Goal: Task Accomplishment & Management: Complete application form

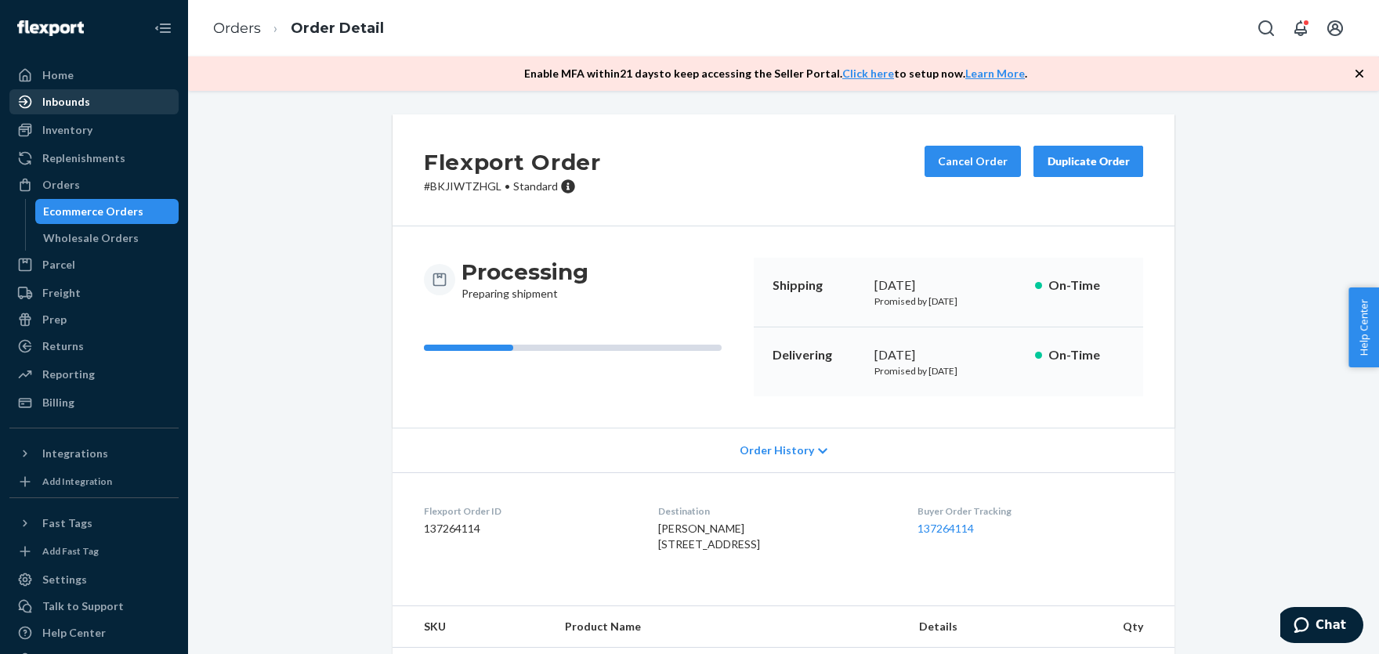
scroll to position [84, 0]
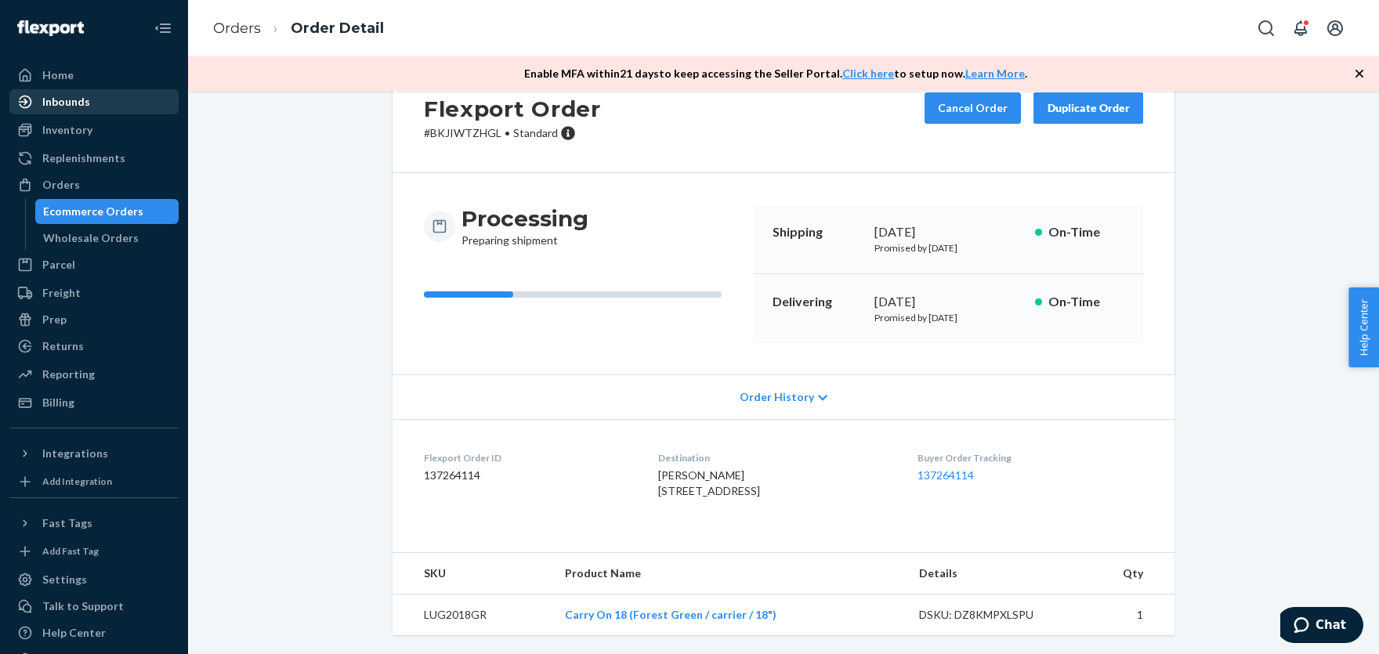
click at [61, 105] on div "Inbounds" at bounding box center [66, 102] width 48 height 16
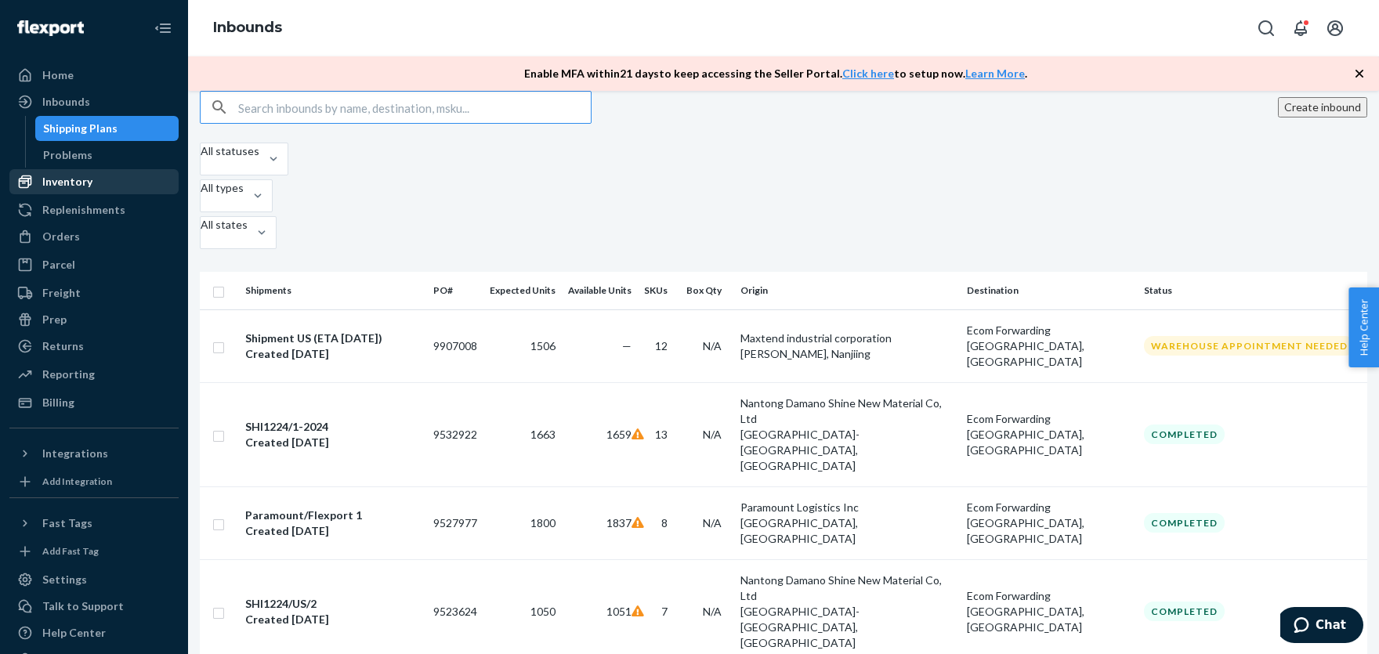
click at [74, 184] on div "Inventory" at bounding box center [67, 182] width 50 height 16
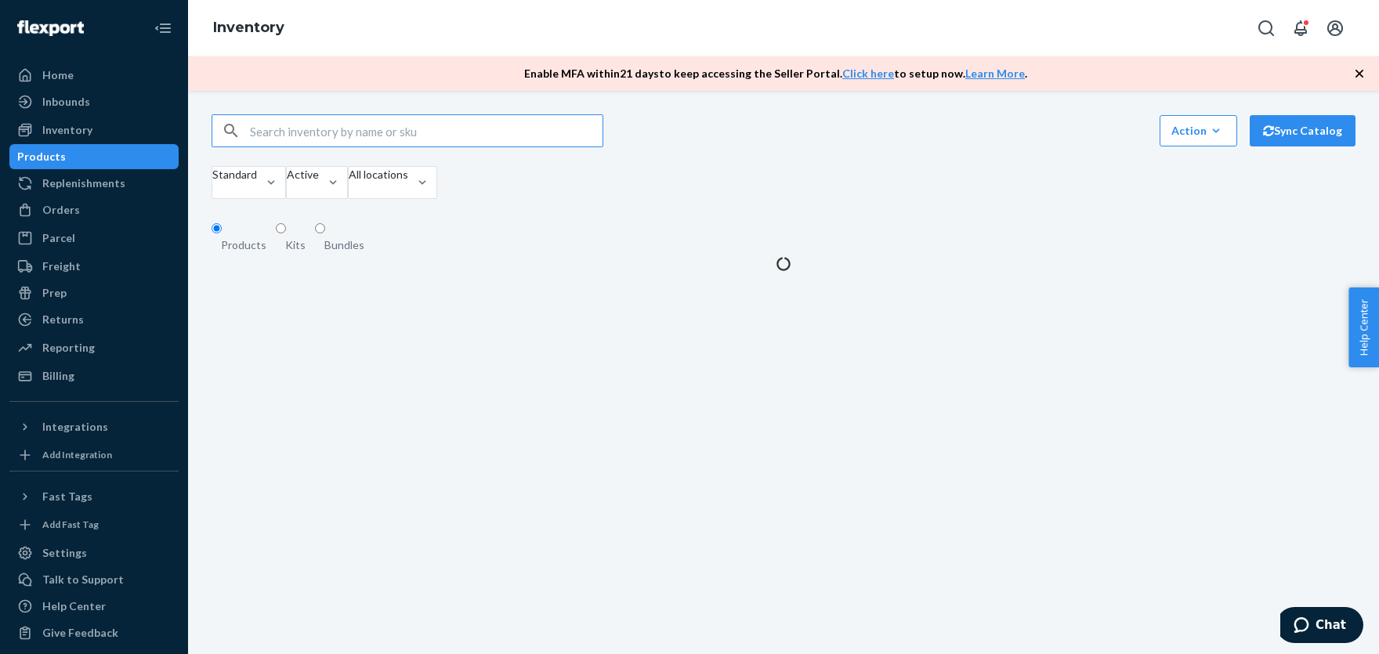
click at [269, 135] on input "text" at bounding box center [426, 130] width 352 height 31
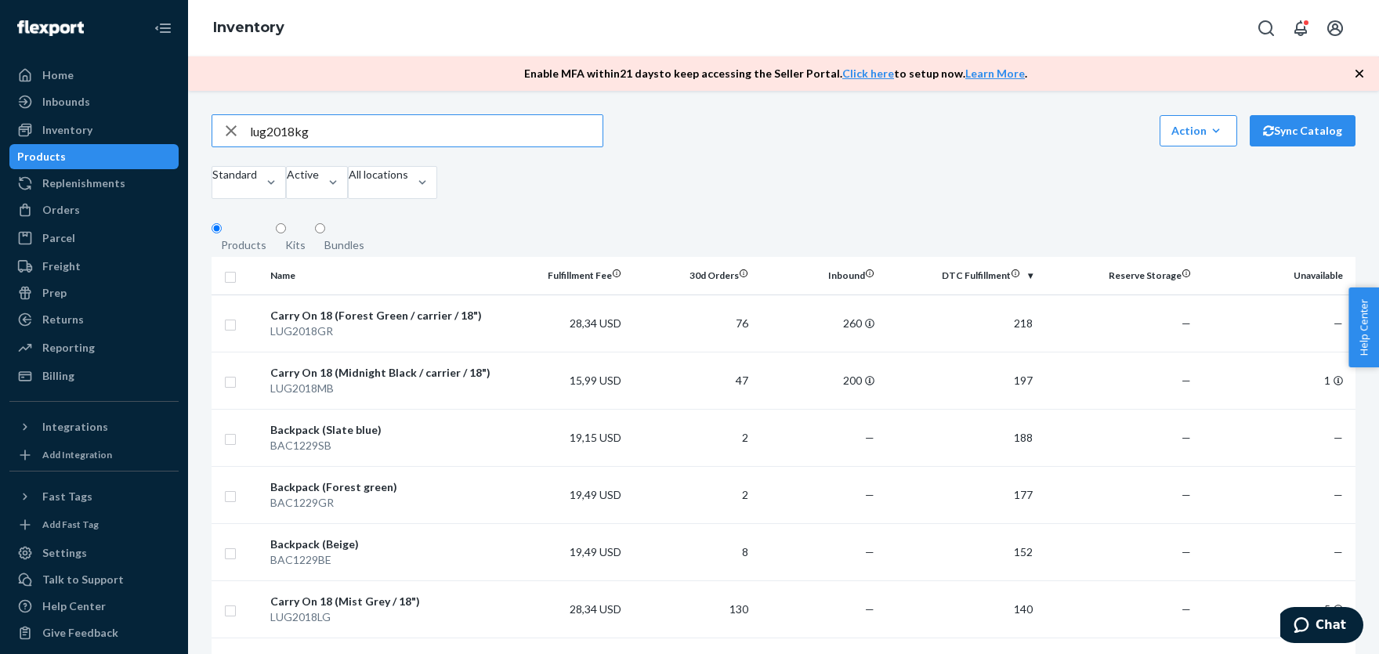
type input "lug2018kg"
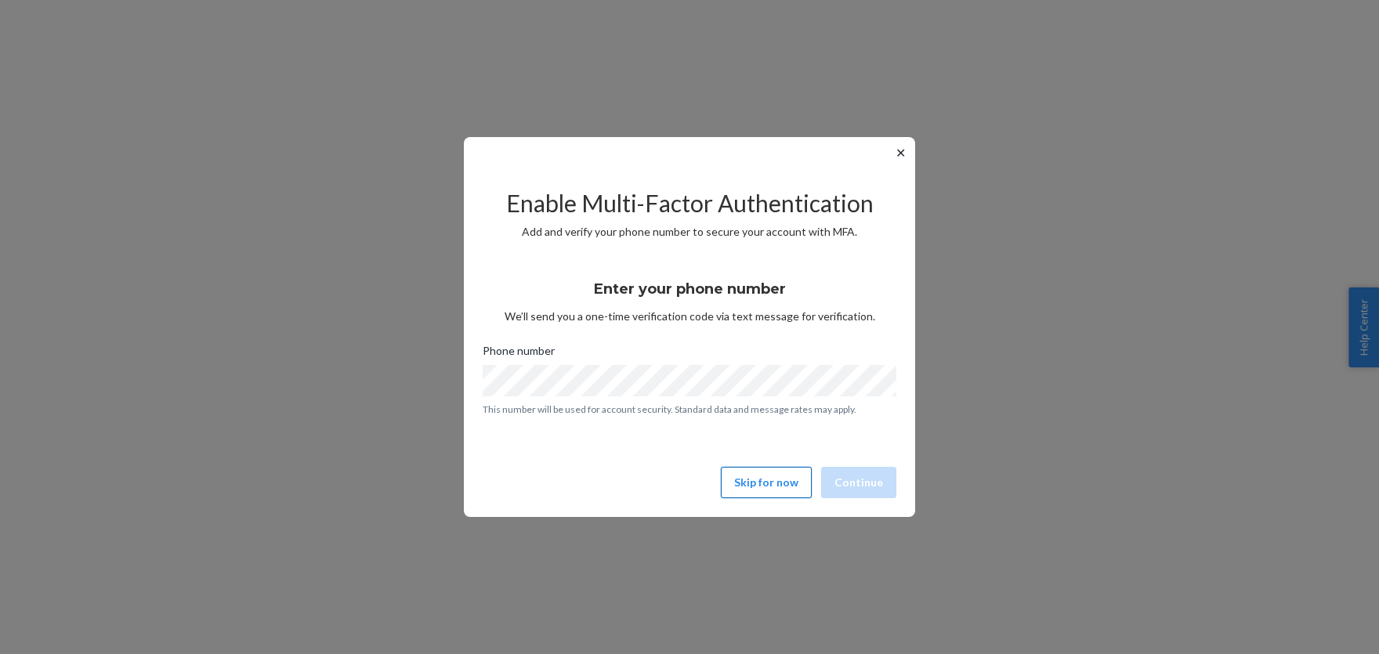
click at [779, 481] on button "Skip for now" at bounding box center [766, 482] width 91 height 31
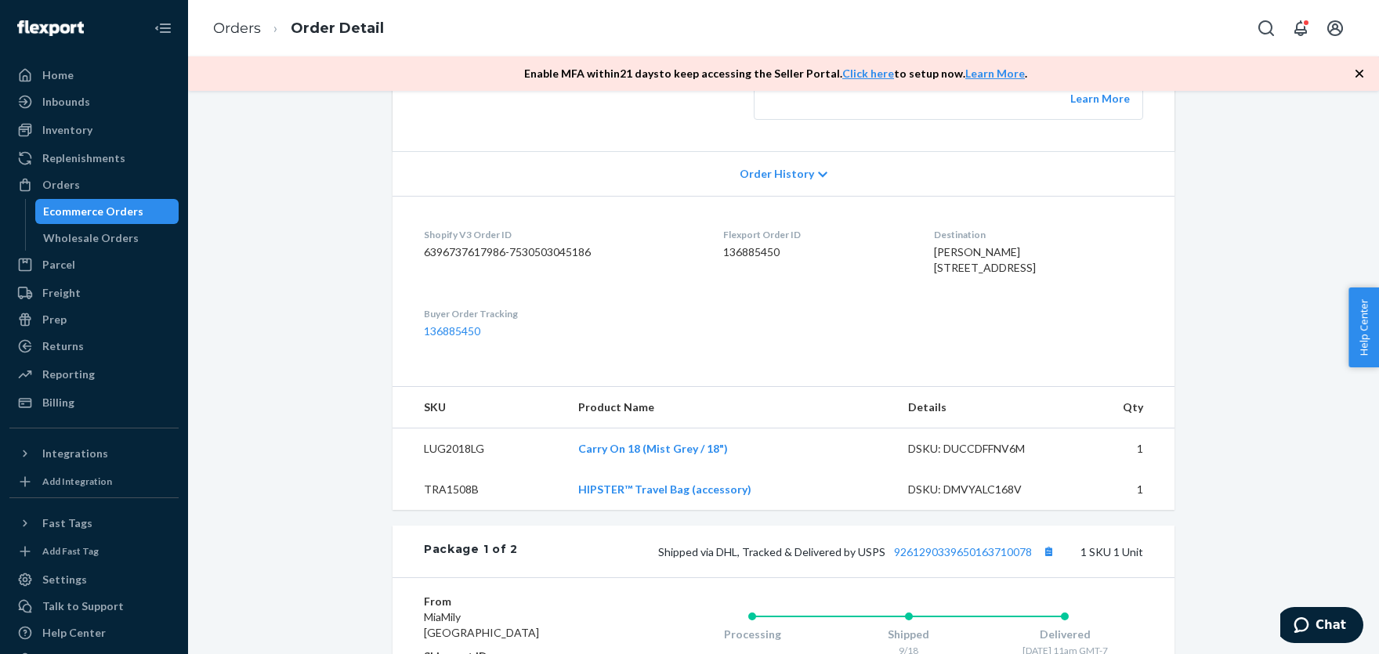
scroll to position [431, 0]
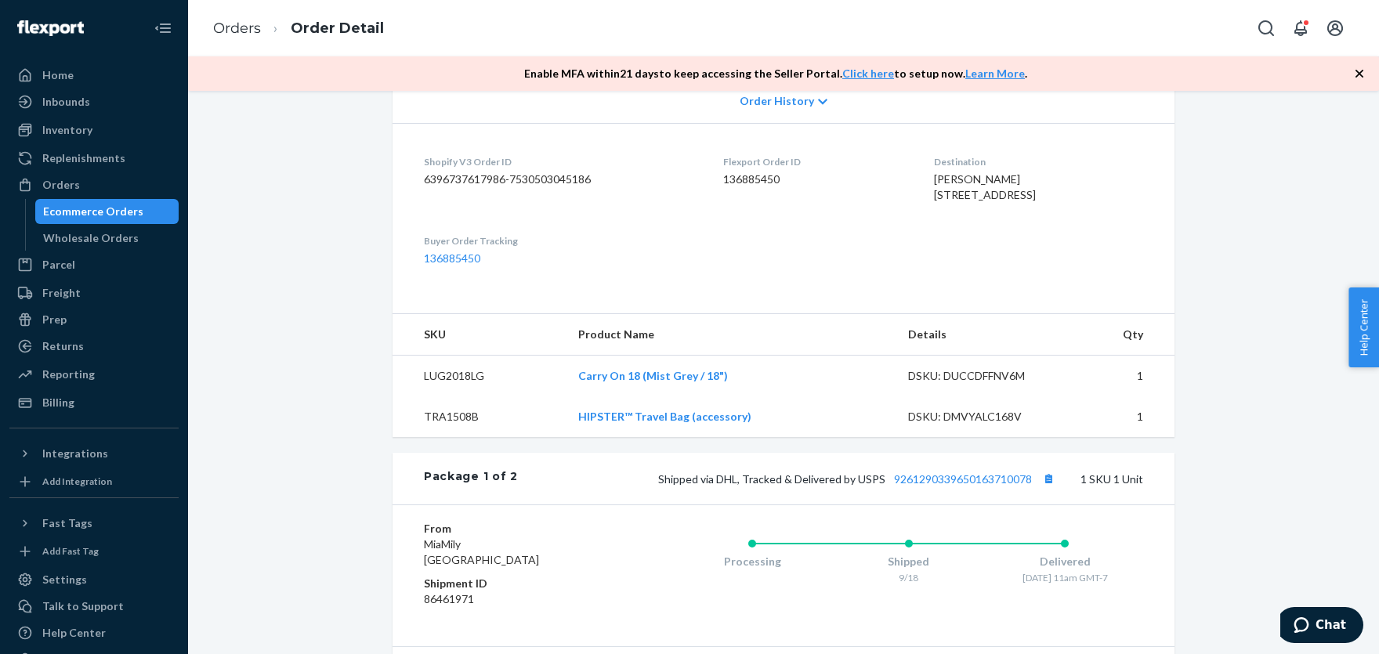
click at [783, 107] on span "Order History" at bounding box center [776, 101] width 74 height 16
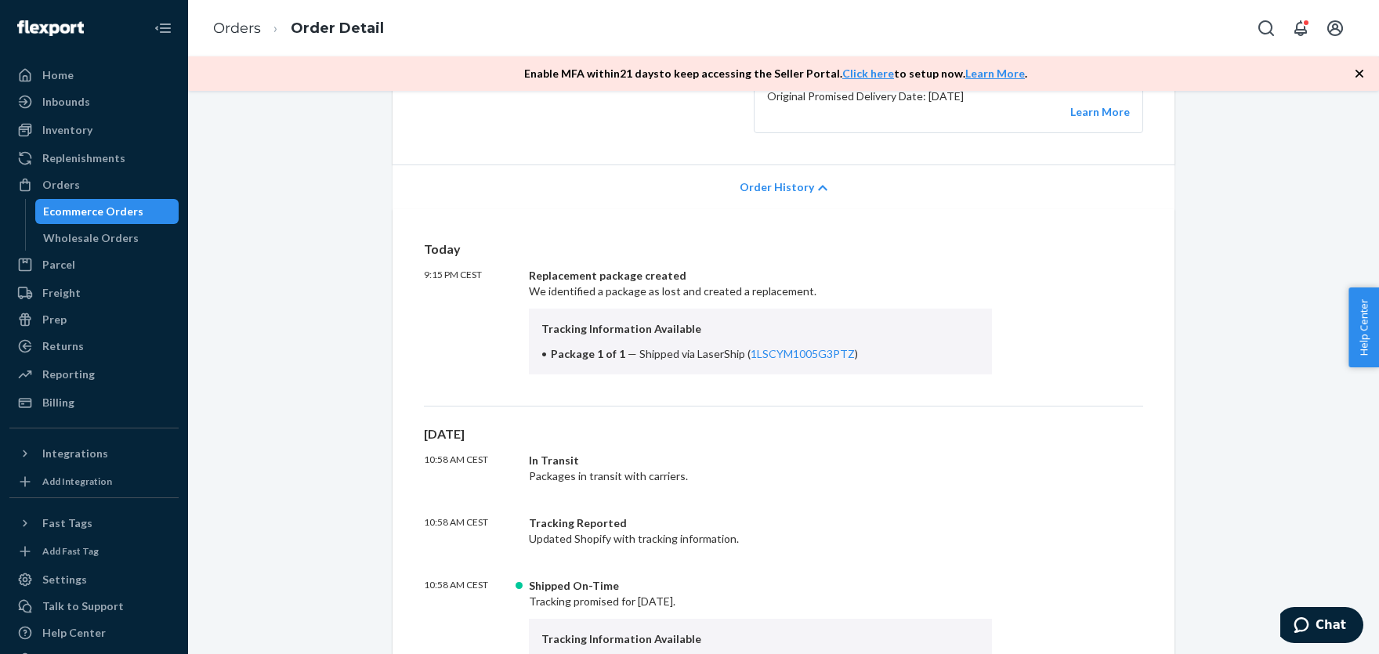
scroll to position [0, 0]
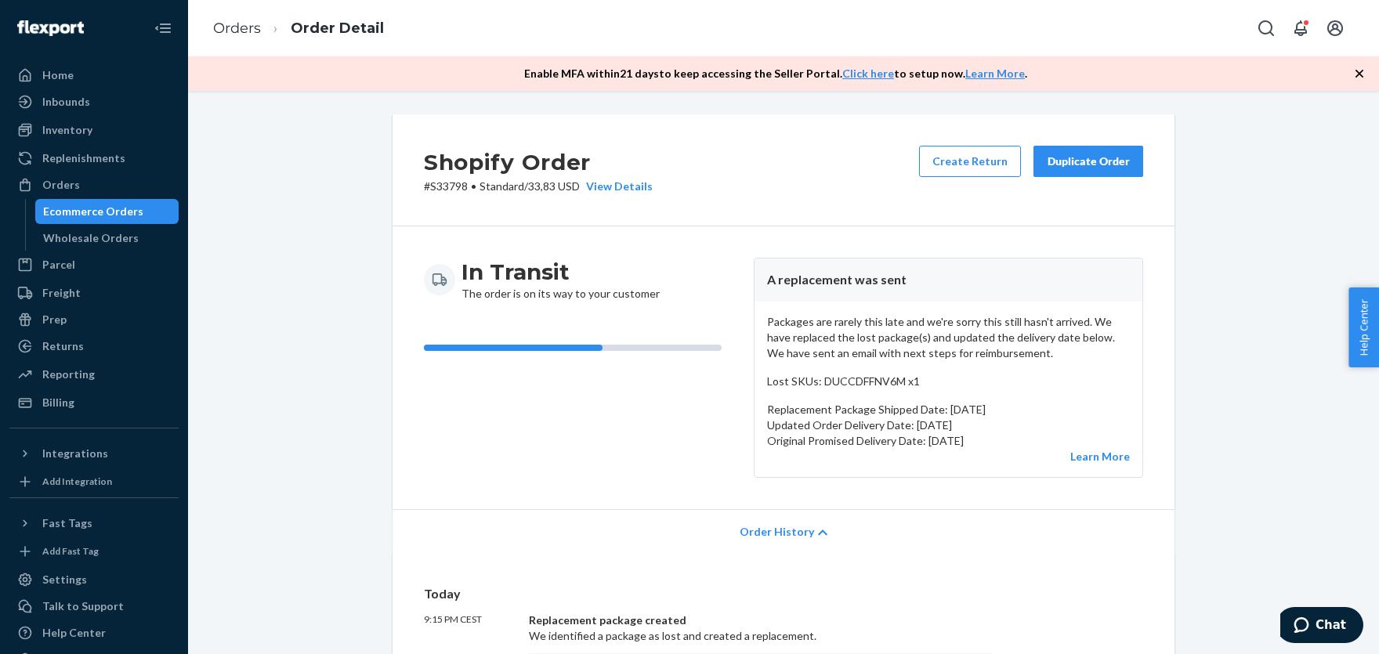
click at [453, 186] on p "# S33798 • Standard / 33,83 USD View Details" at bounding box center [538, 187] width 229 height 16
drag, startPoint x: 453, startPoint y: 186, endPoint x: 448, endPoint y: 193, distance: 9.1
click at [450, 187] on p "# S33798 • Standard / 33,83 USD View Details" at bounding box center [538, 187] width 229 height 16
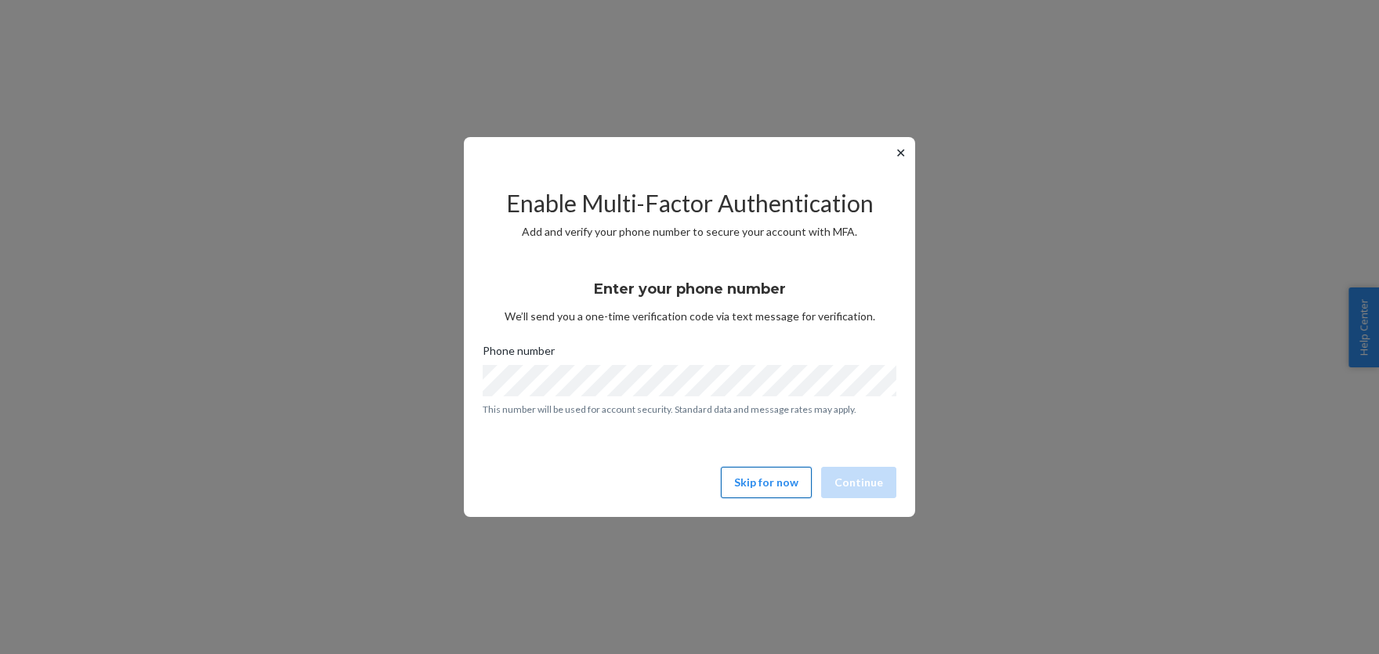
click at [750, 479] on button "Skip for now" at bounding box center [766, 482] width 91 height 31
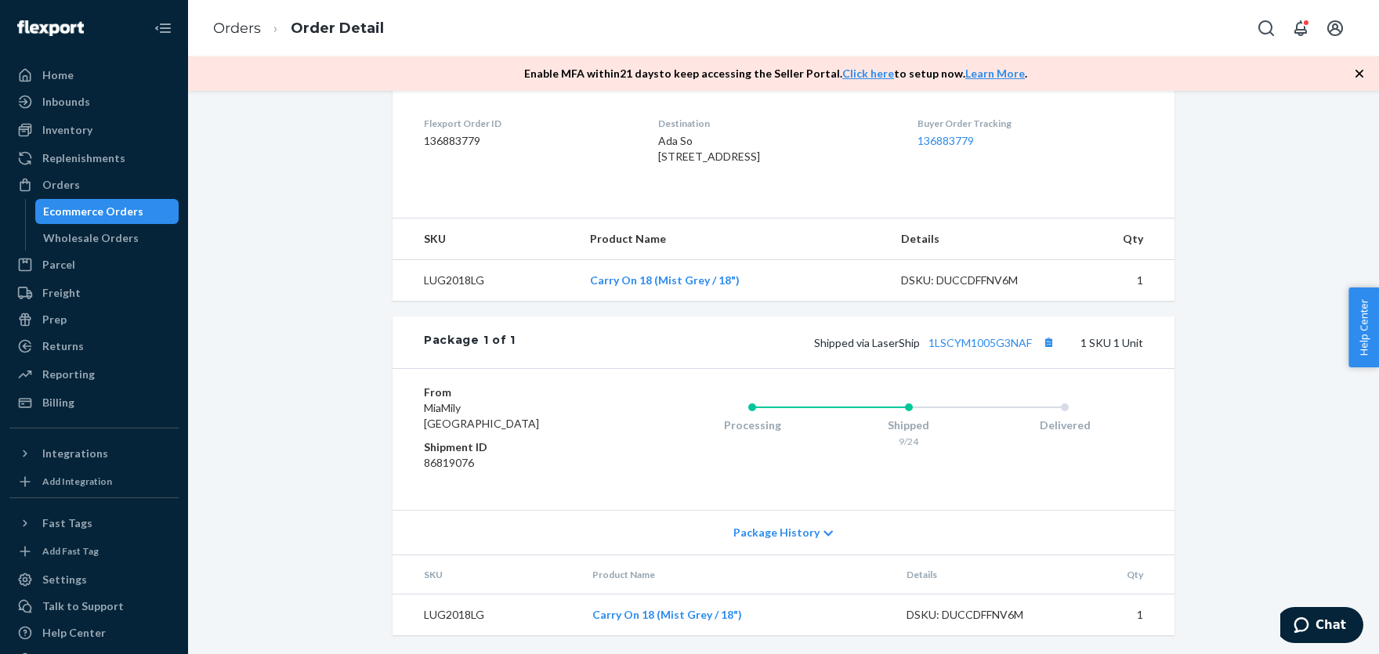
scroll to position [500, 0]
click at [752, 521] on div "Package History" at bounding box center [783, 532] width 782 height 45
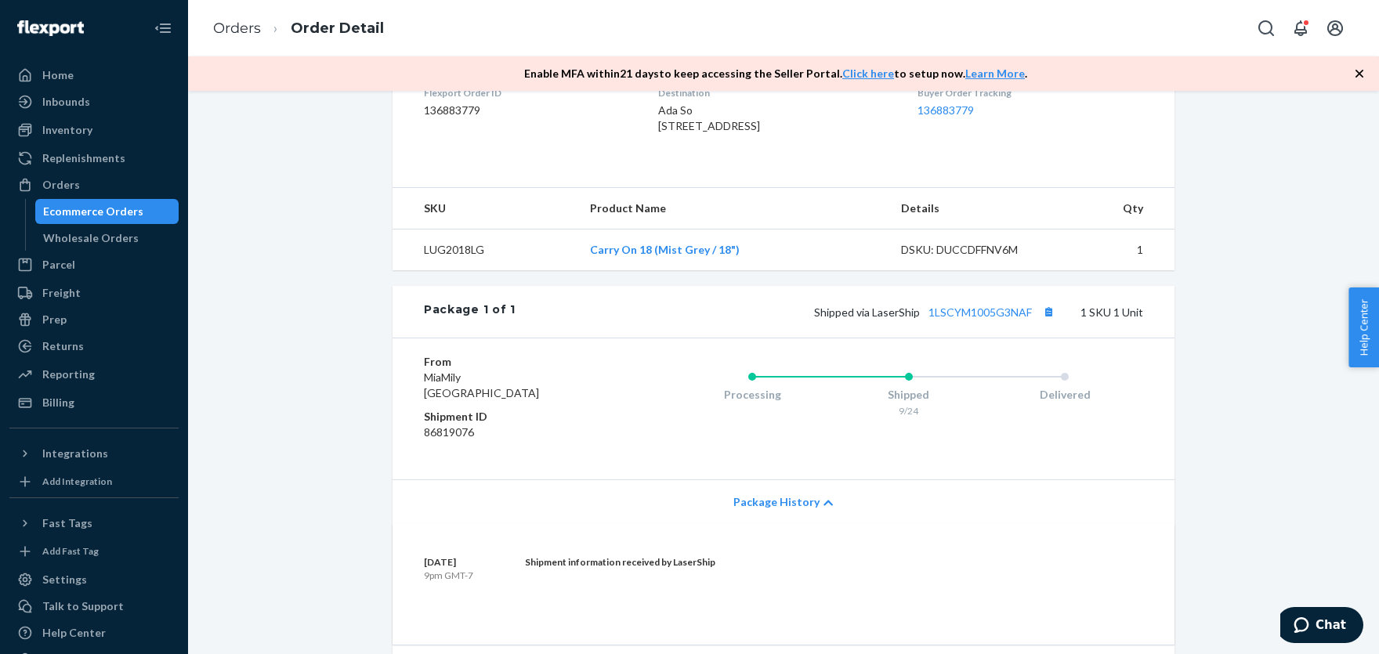
click at [756, 510] on span "Package History" at bounding box center [776, 502] width 86 height 16
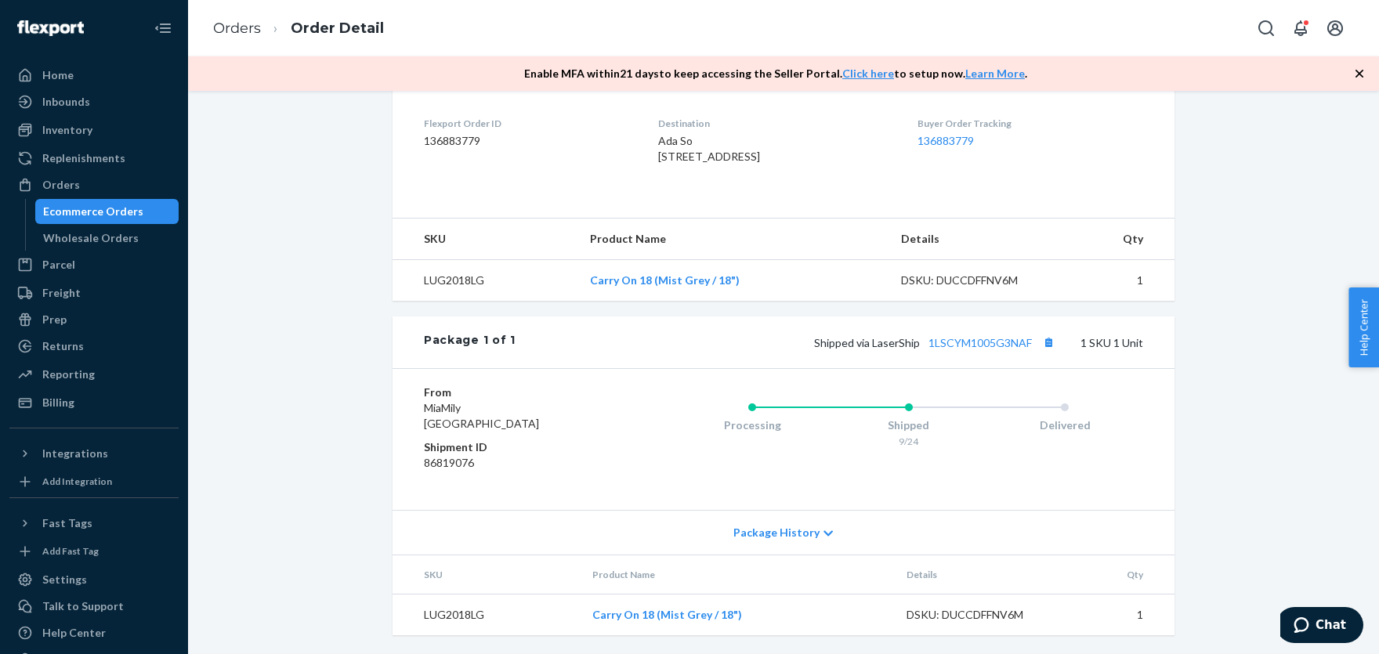
click at [756, 530] on span "Package History" at bounding box center [776, 533] width 86 height 16
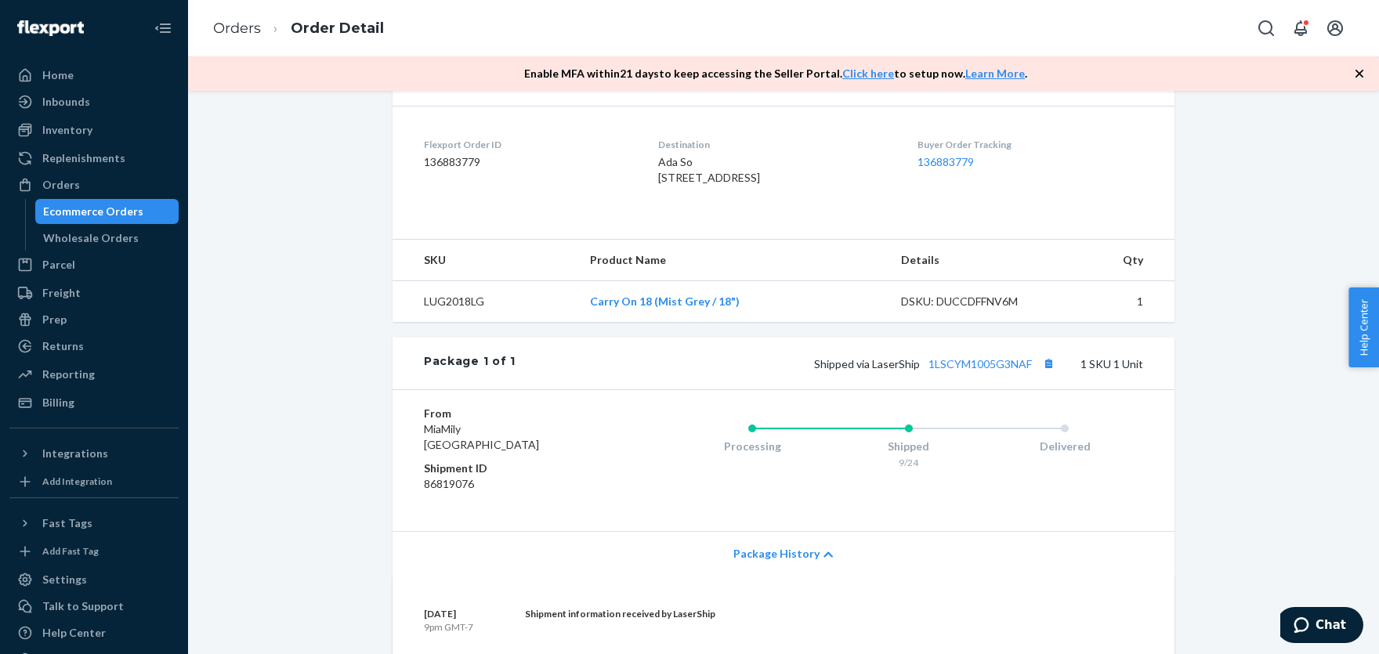
scroll to position [620, 0]
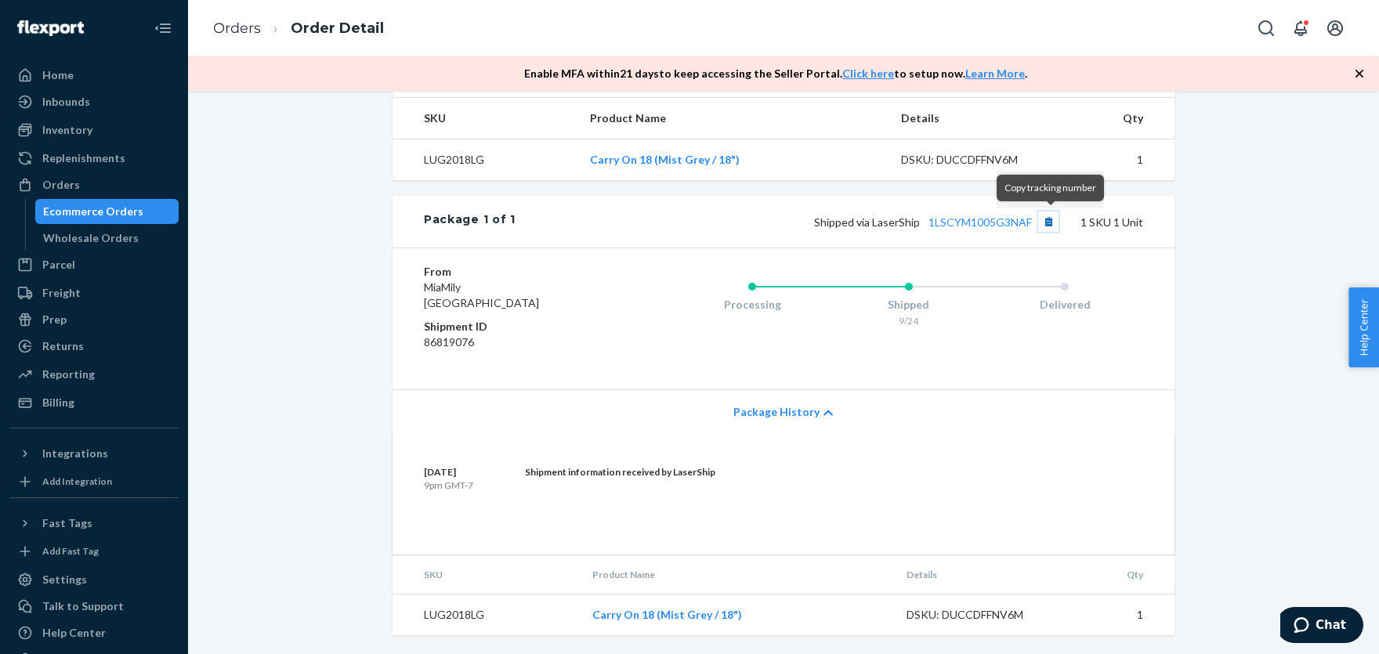
click at [1047, 219] on button "Copy tracking number" at bounding box center [1048, 221] width 20 height 20
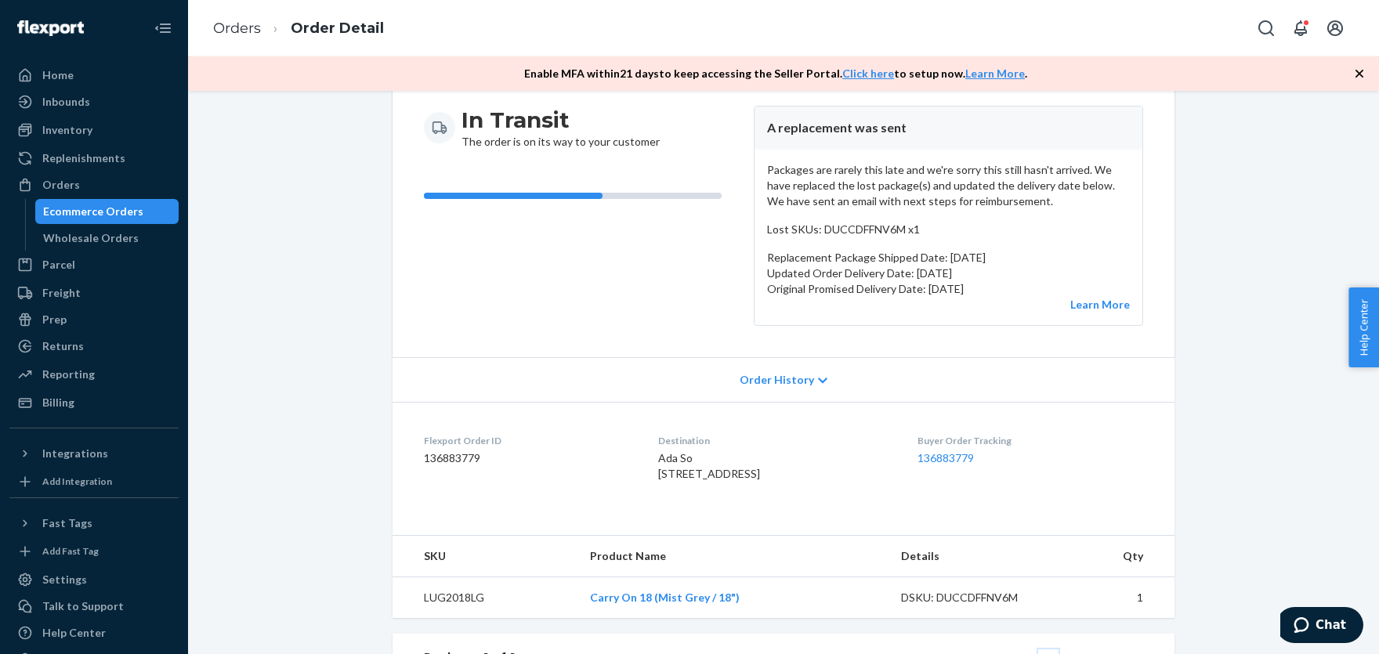
scroll to position [258, 0]
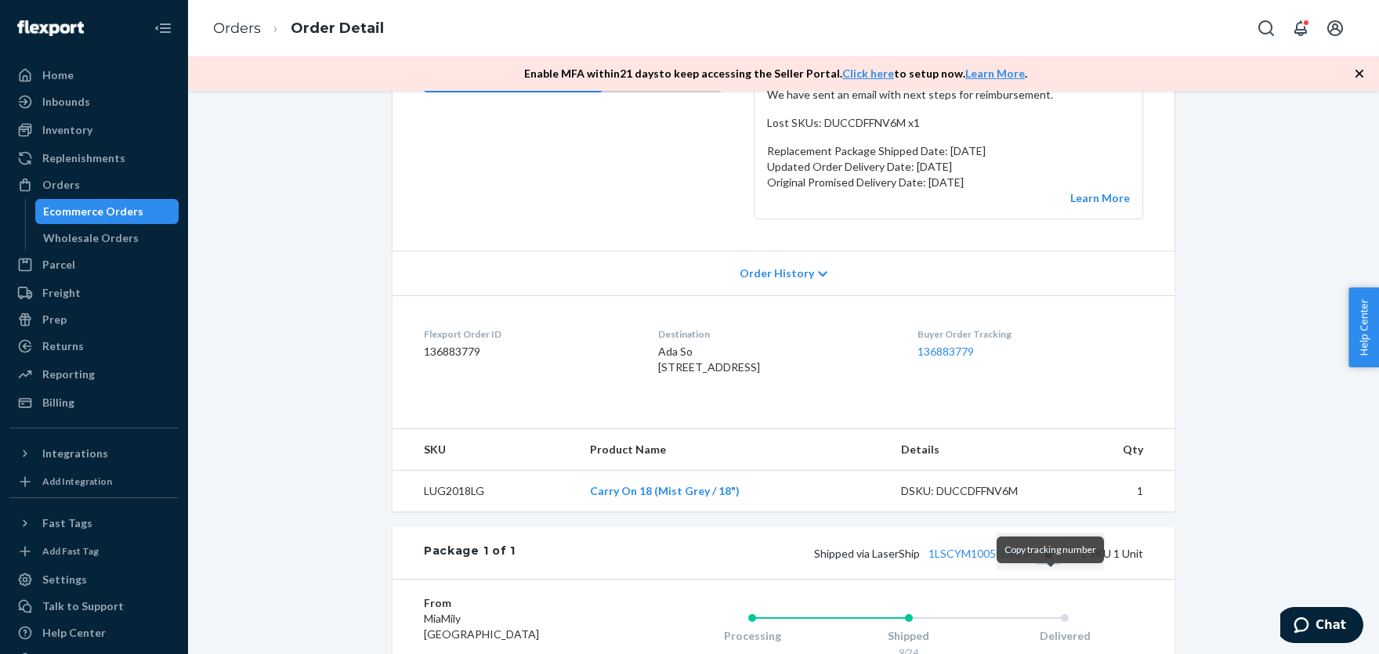
click at [1047, 563] on button "Copy tracking number" at bounding box center [1048, 553] width 20 height 20
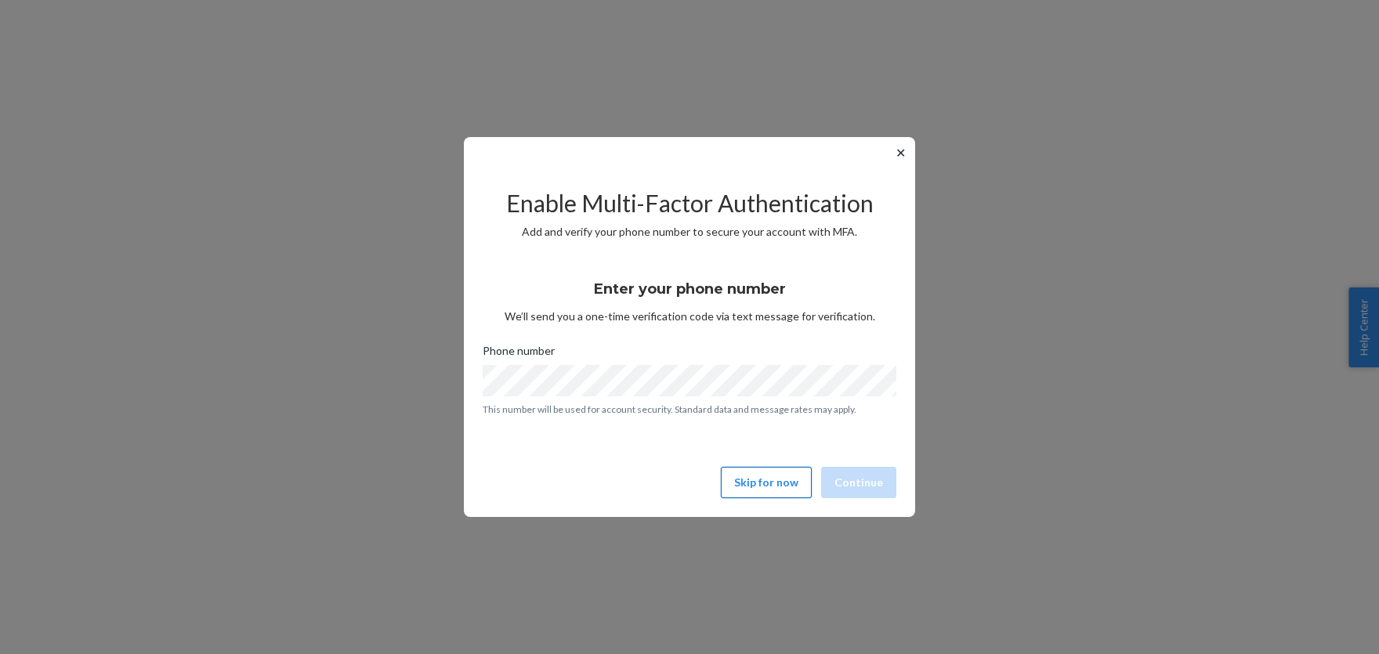
click at [735, 483] on button "Skip for now" at bounding box center [766, 482] width 91 height 31
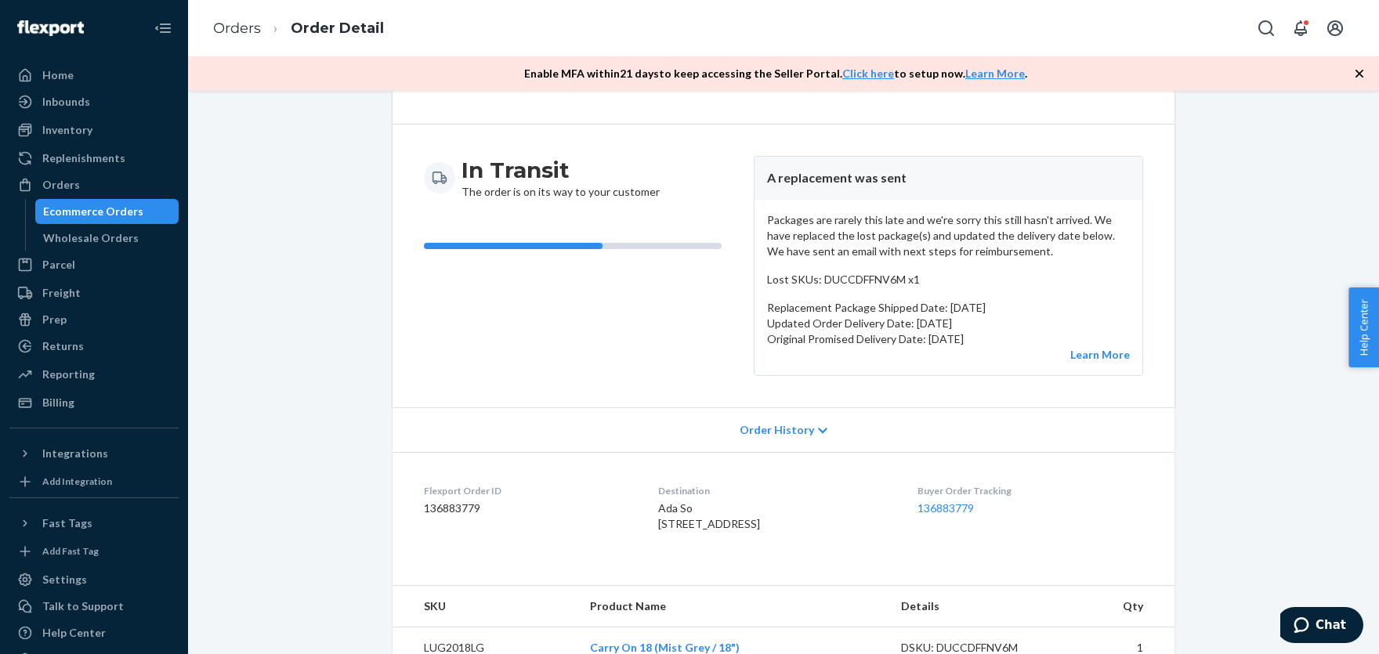
scroll to position [172, 0]
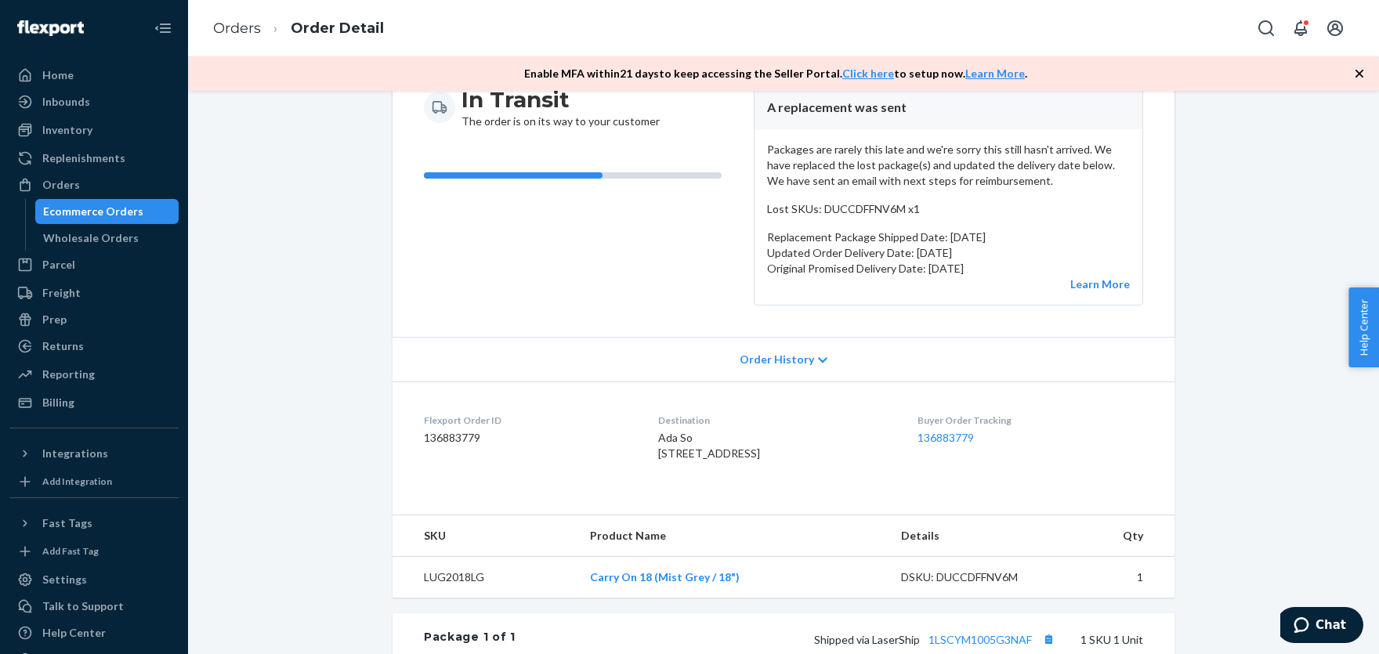
click at [667, 439] on span "Ada So [STREET_ADDRESS]" at bounding box center [709, 445] width 102 height 29
copy span "Ada So"
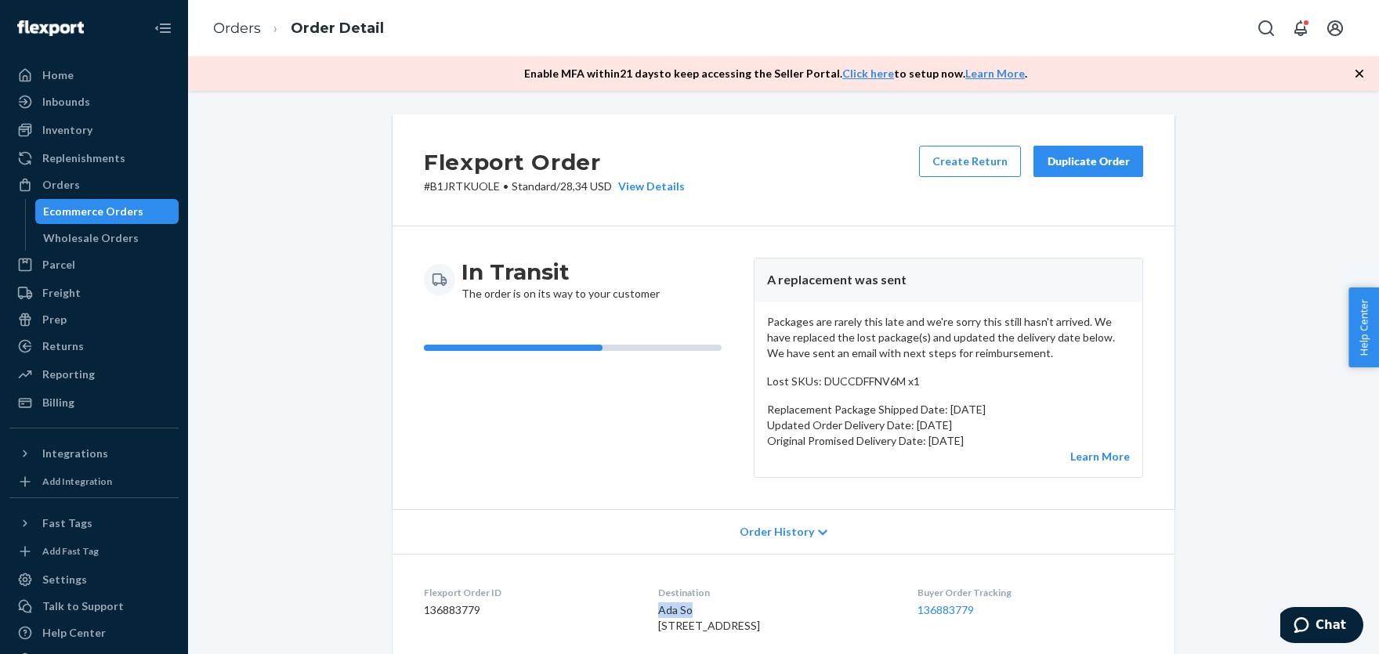
scroll to position [431, 0]
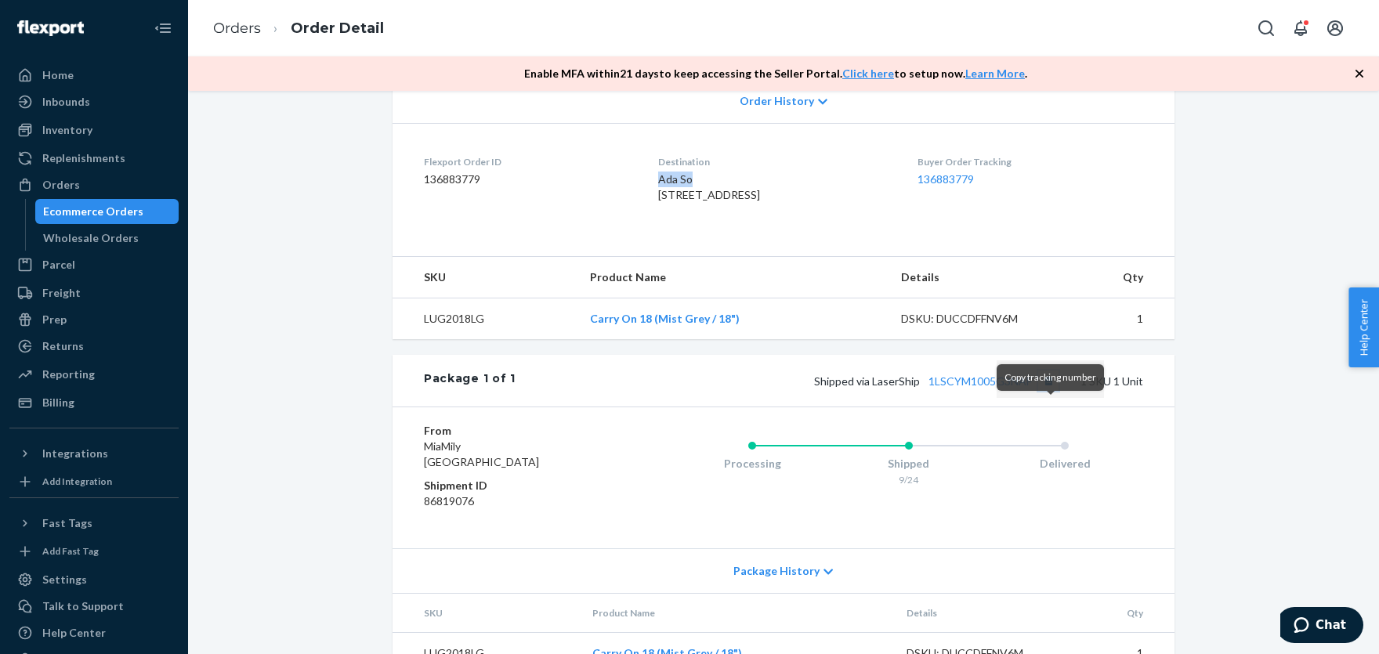
click at [1050, 391] on button "Copy tracking number" at bounding box center [1048, 381] width 20 height 20
click at [661, 177] on span "Ada So 15816 Dubesor St La Puente, CA 91744-1216 US" at bounding box center [709, 186] width 102 height 29
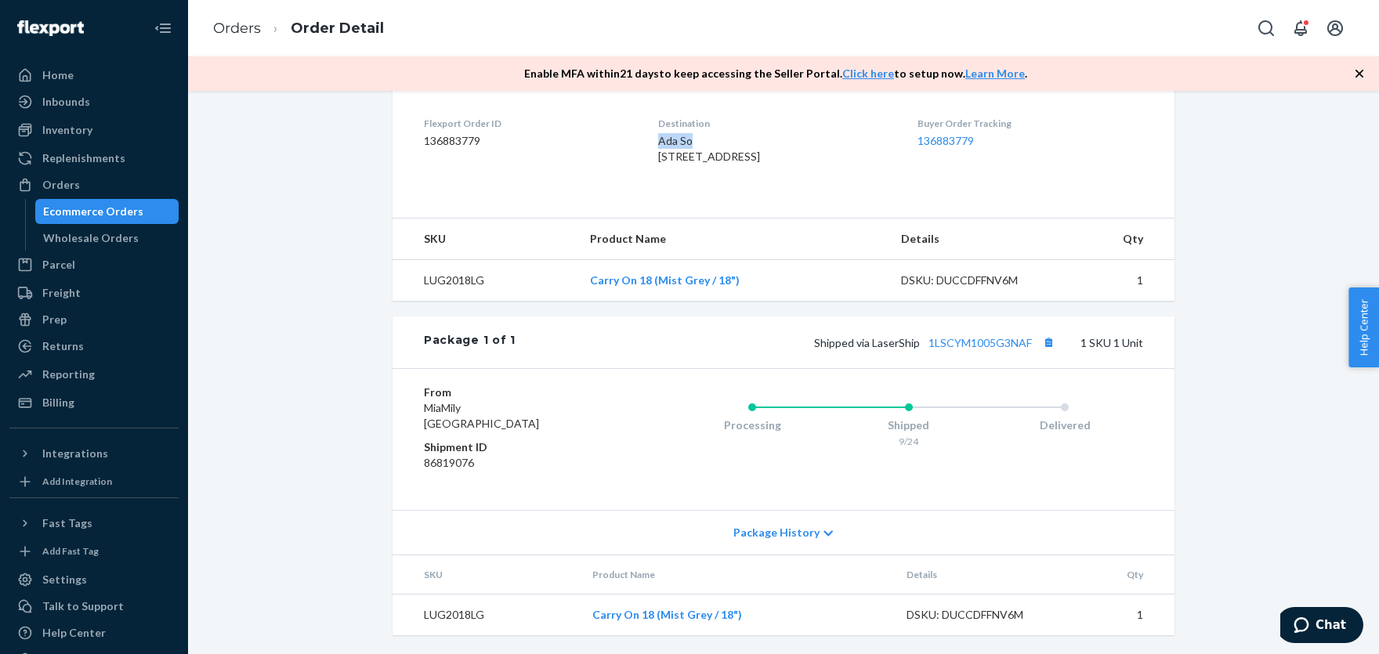
scroll to position [500, 0]
click at [783, 529] on span "Package History" at bounding box center [776, 533] width 86 height 16
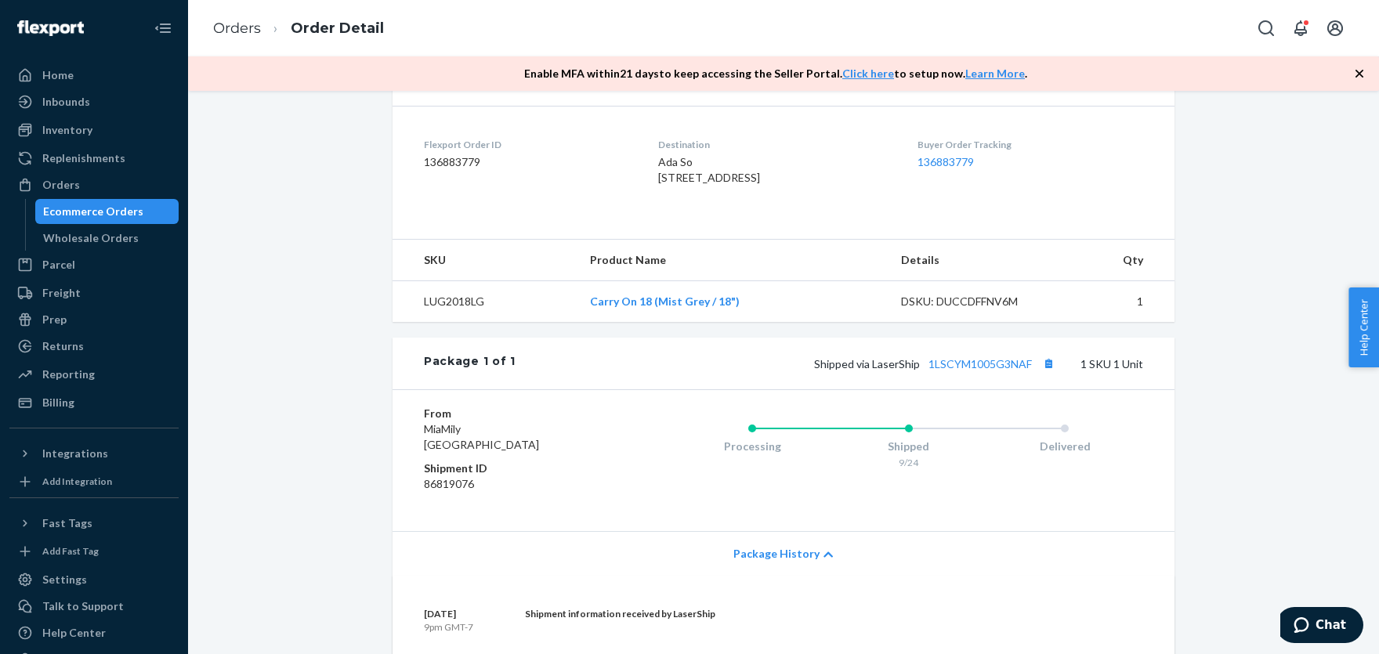
scroll to position [276, 0]
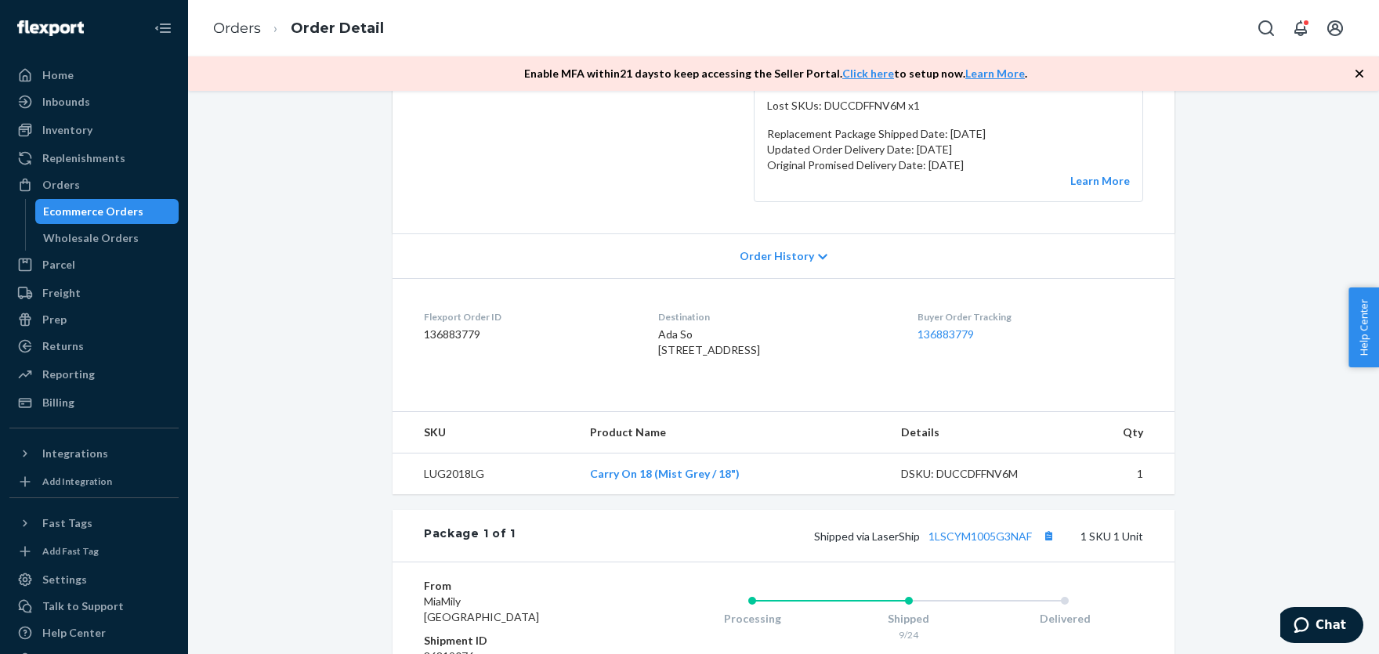
click at [772, 258] on span "Order History" at bounding box center [776, 256] width 74 height 16
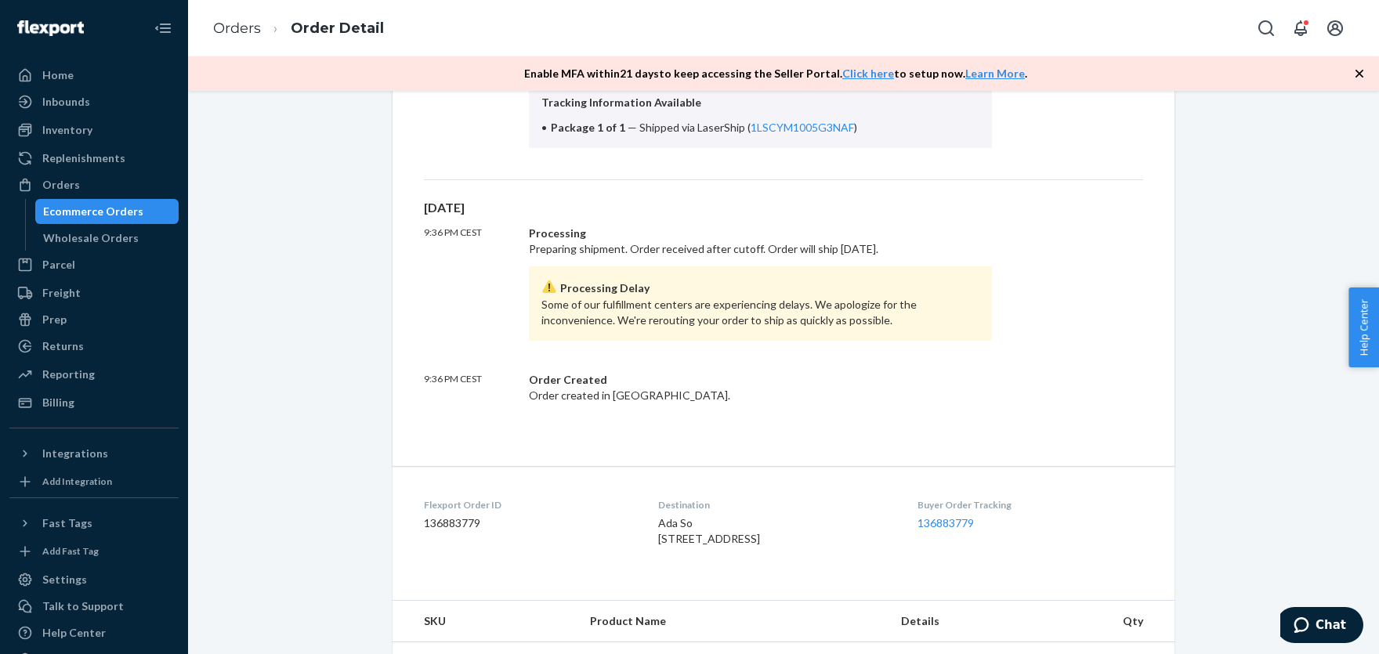
scroll to position [707, 0]
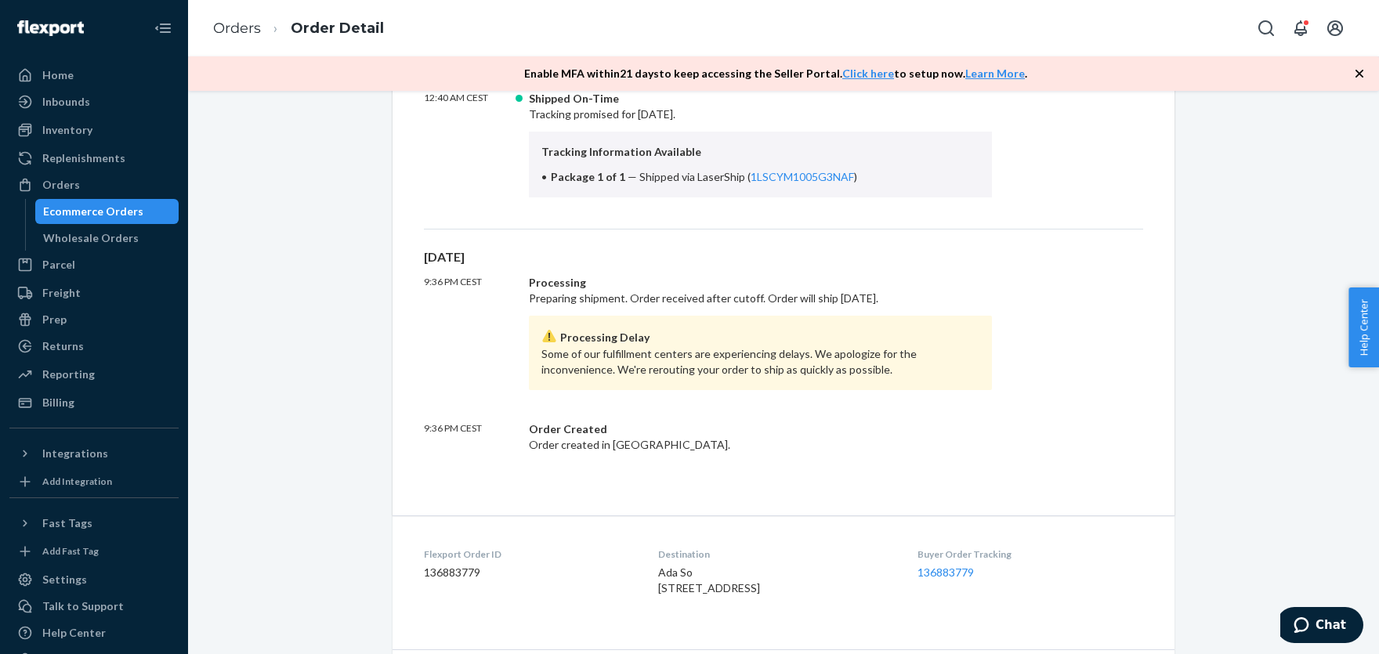
click at [658, 567] on span "Ada So 15816 Dubesor St La Puente, CA 91744-1216 US" at bounding box center [709, 580] width 102 height 29
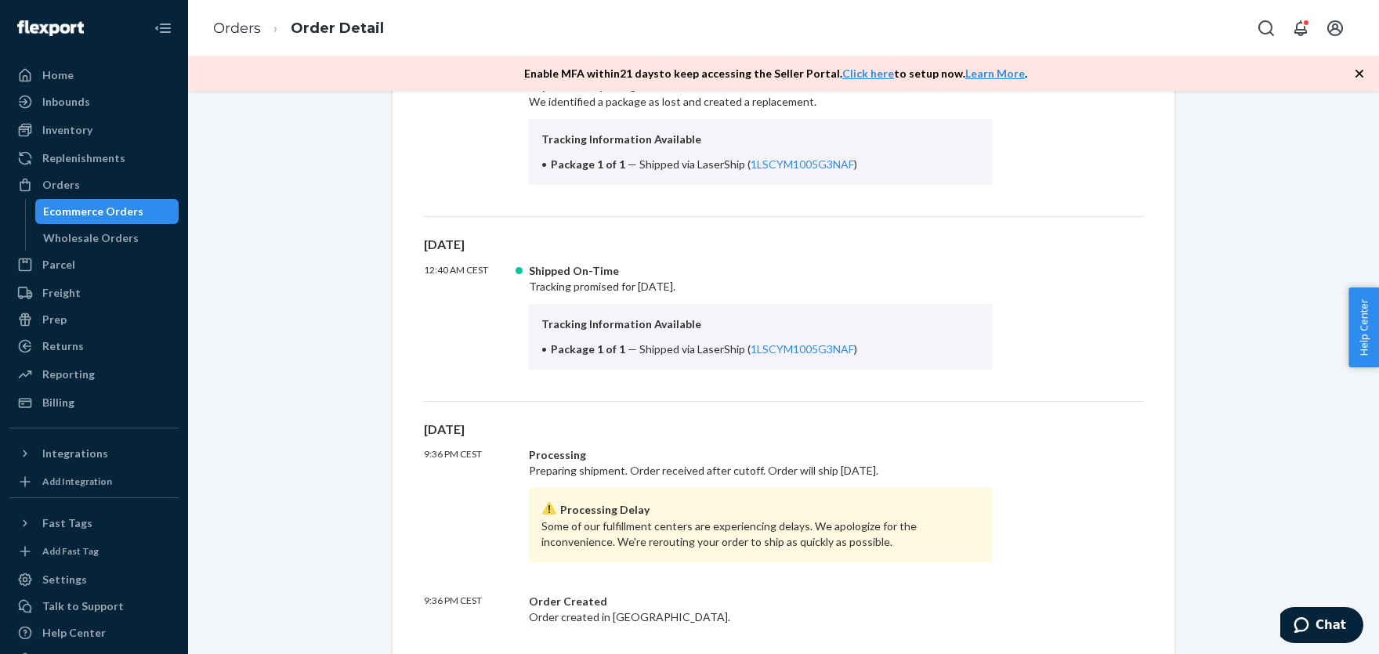
scroll to position [879, 0]
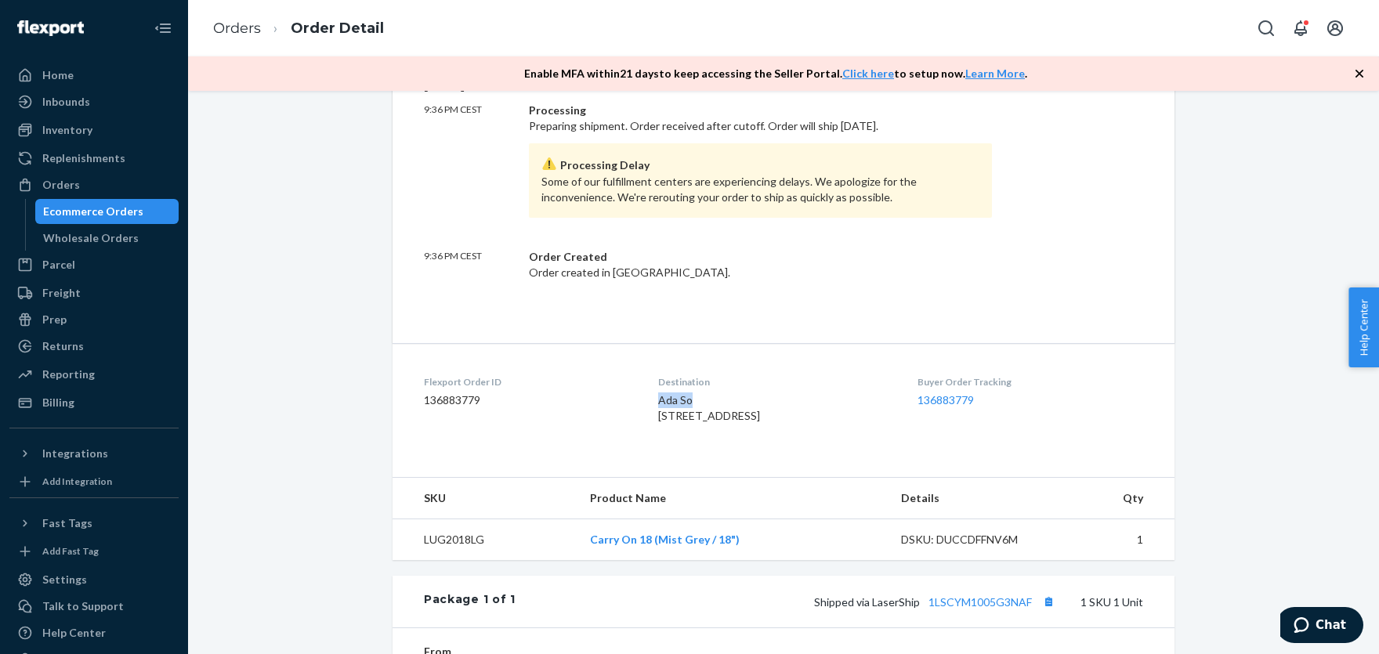
click at [667, 403] on span "Ada So 15816 Dubesor St La Puente, CA 91744-1216 US" at bounding box center [709, 407] width 102 height 29
copy span "Ada So"
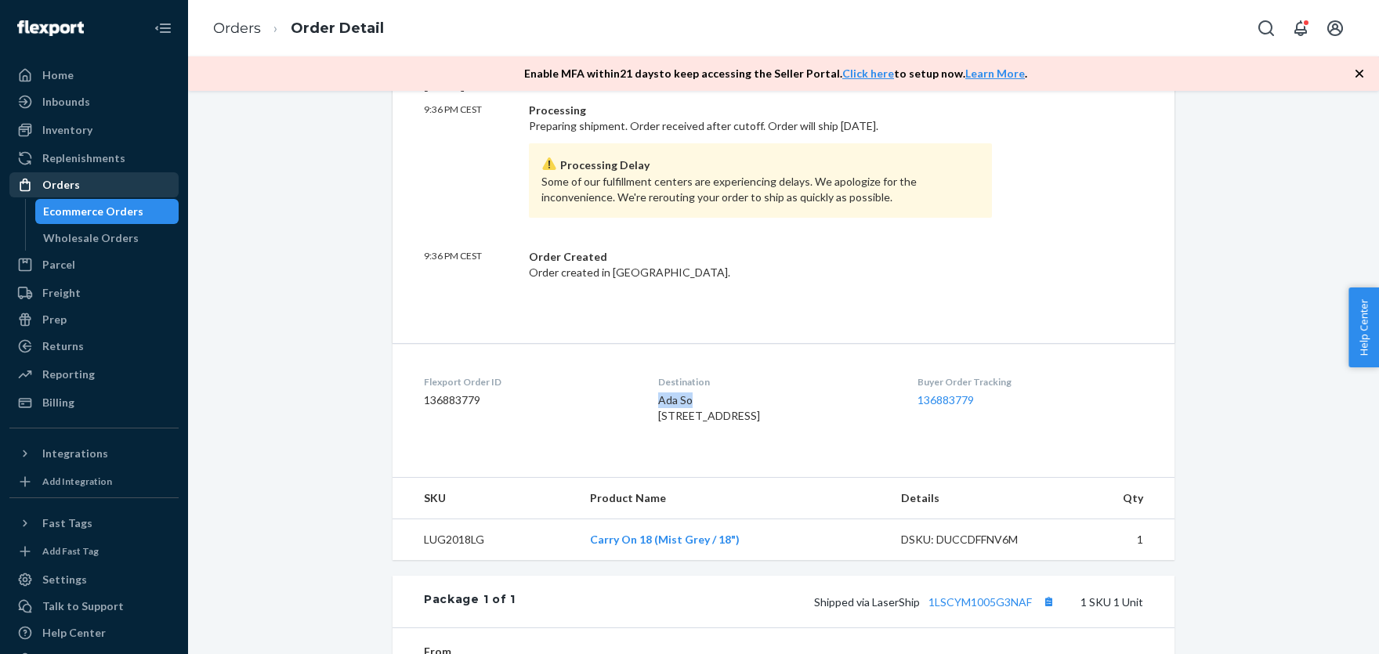
click at [65, 179] on div "Orders" at bounding box center [61, 185] width 38 height 16
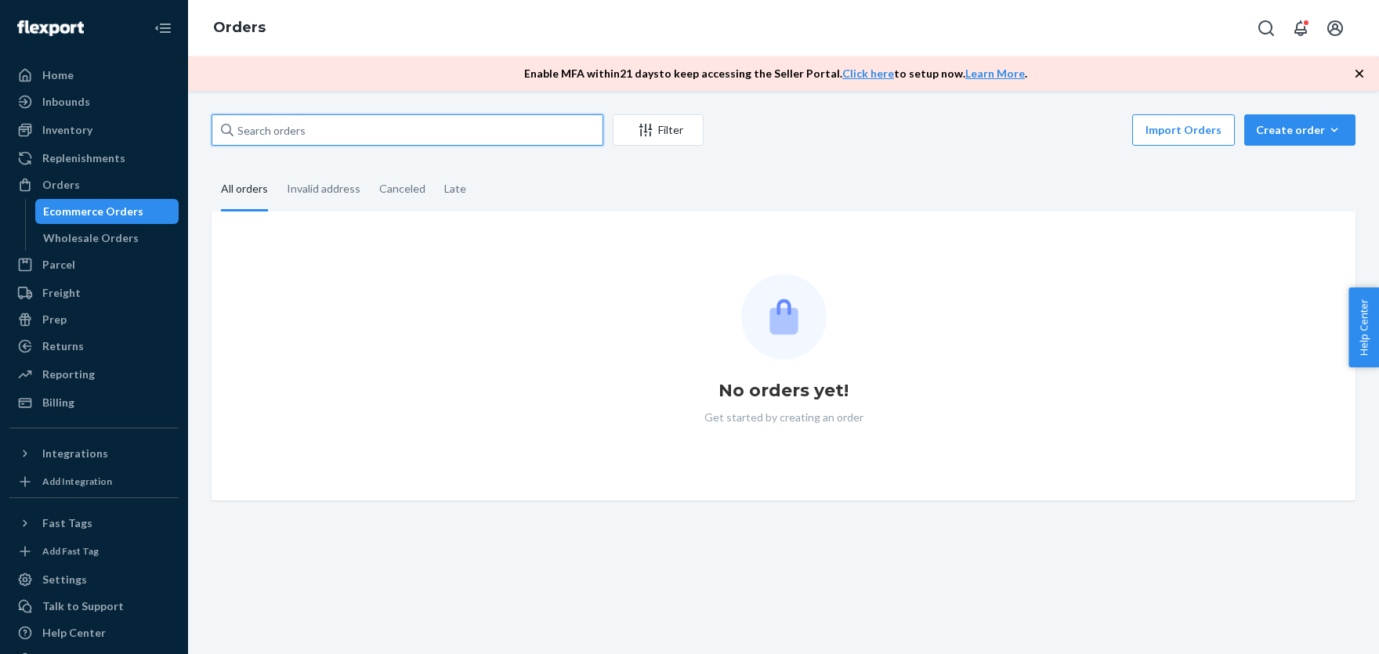
click at [350, 128] on input "text" at bounding box center [407, 129] width 392 height 31
paste input "Mia Ream XCESJX"
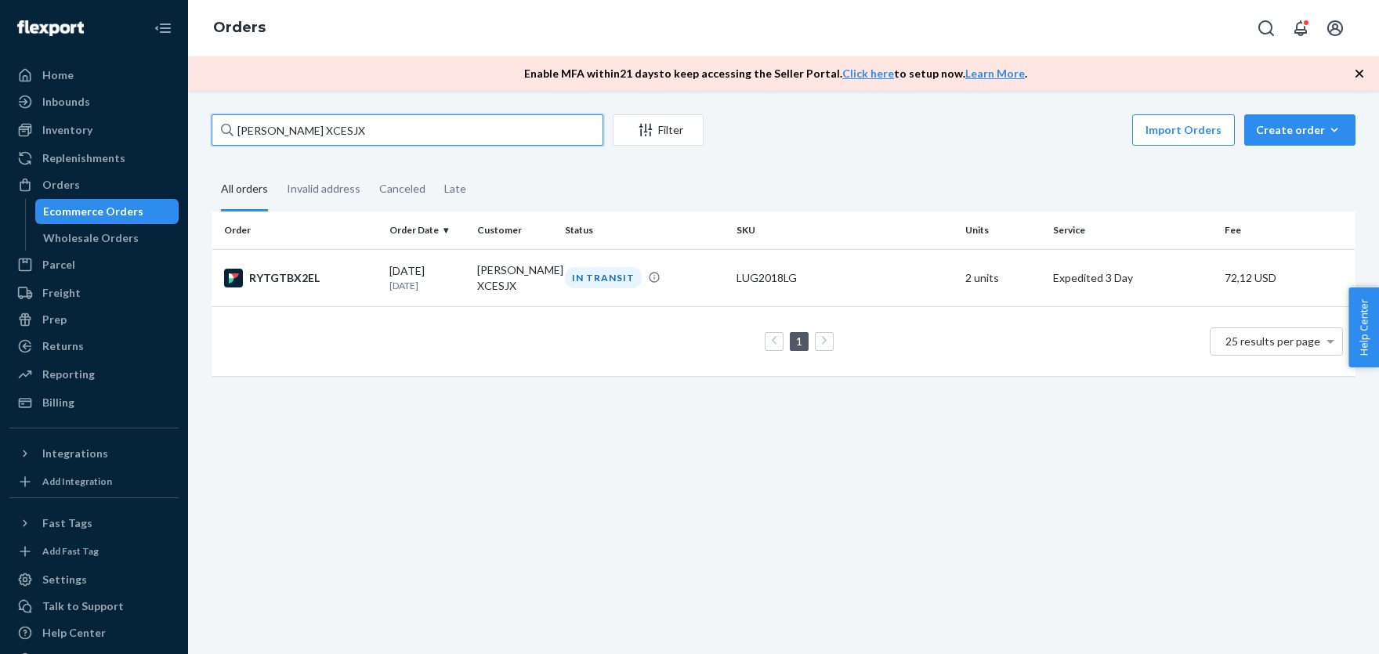
type input "Mia Ream XCESJX"
click at [714, 286] on div "IN TRANSIT" at bounding box center [644, 277] width 165 height 21
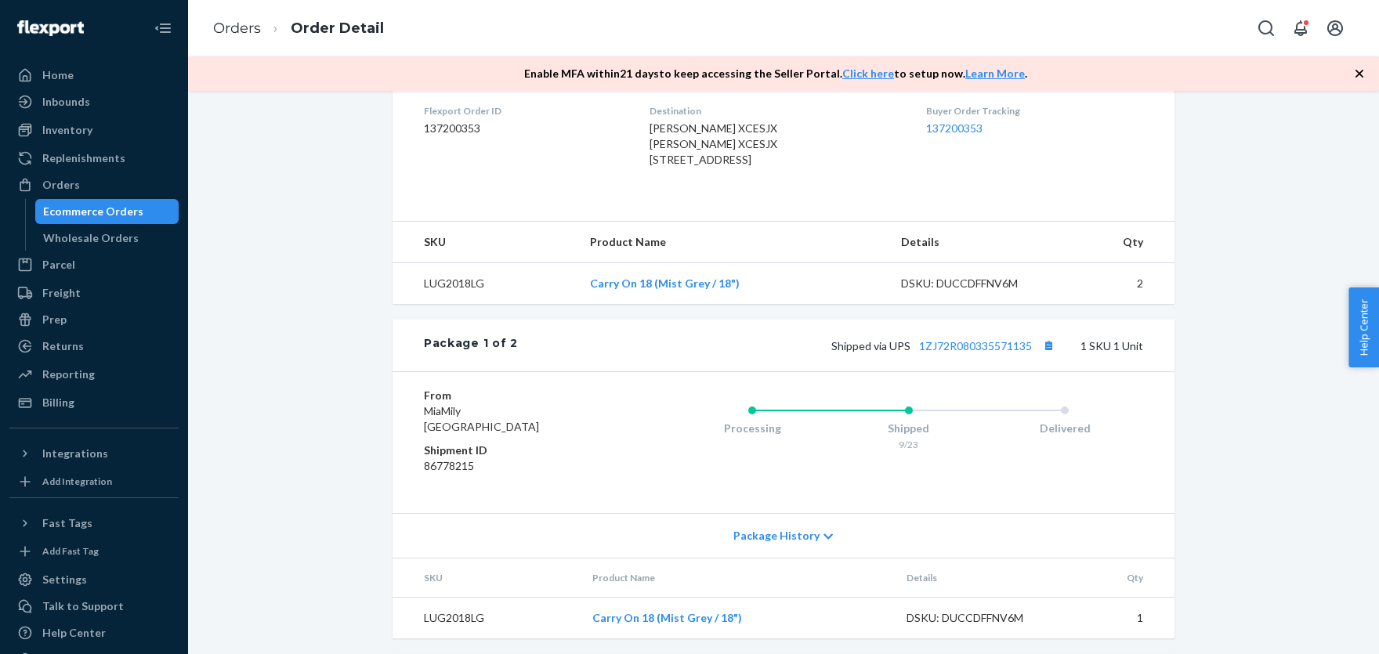
scroll to position [431, 0]
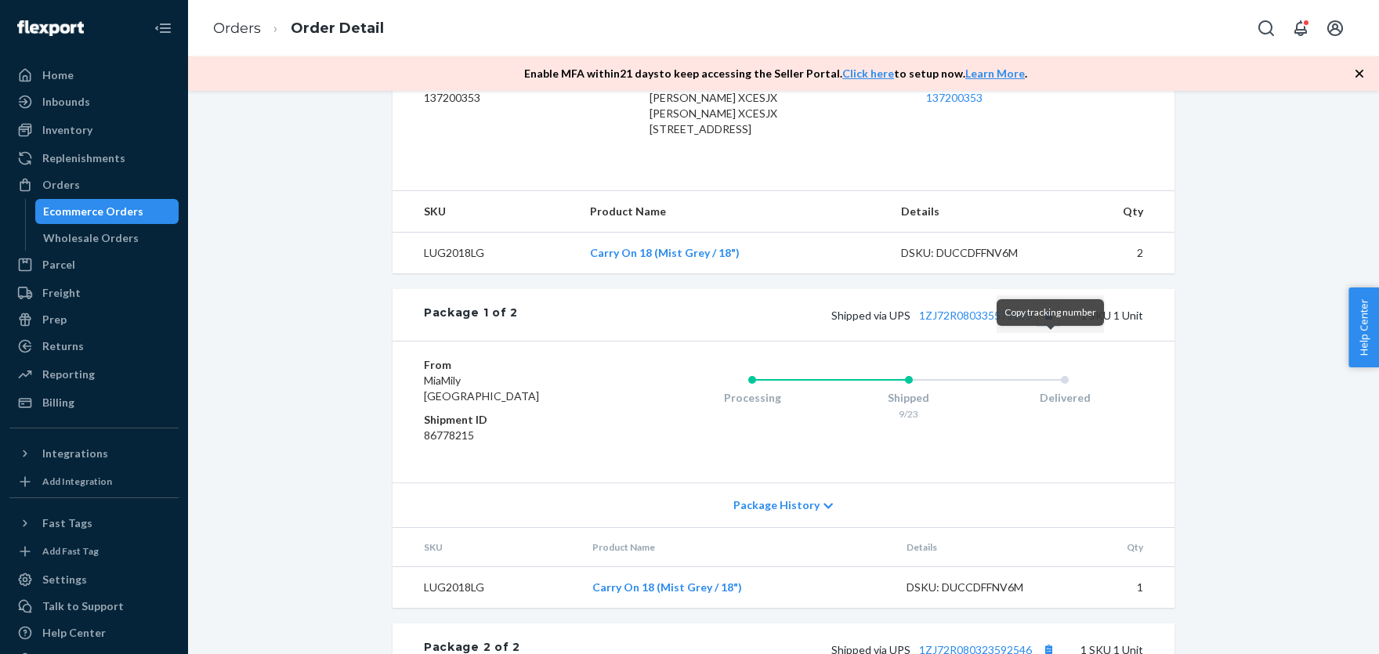
click at [1047, 325] on button "Copy tracking number" at bounding box center [1048, 315] width 20 height 20
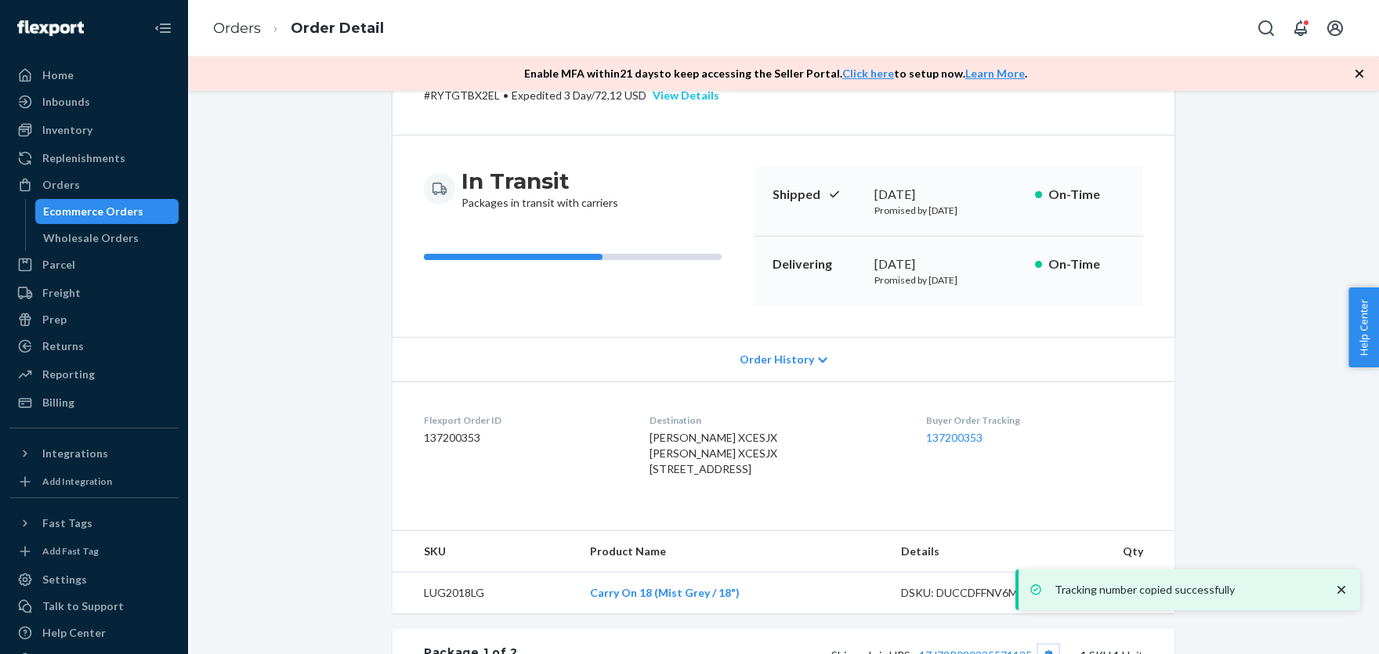
scroll to position [258, 0]
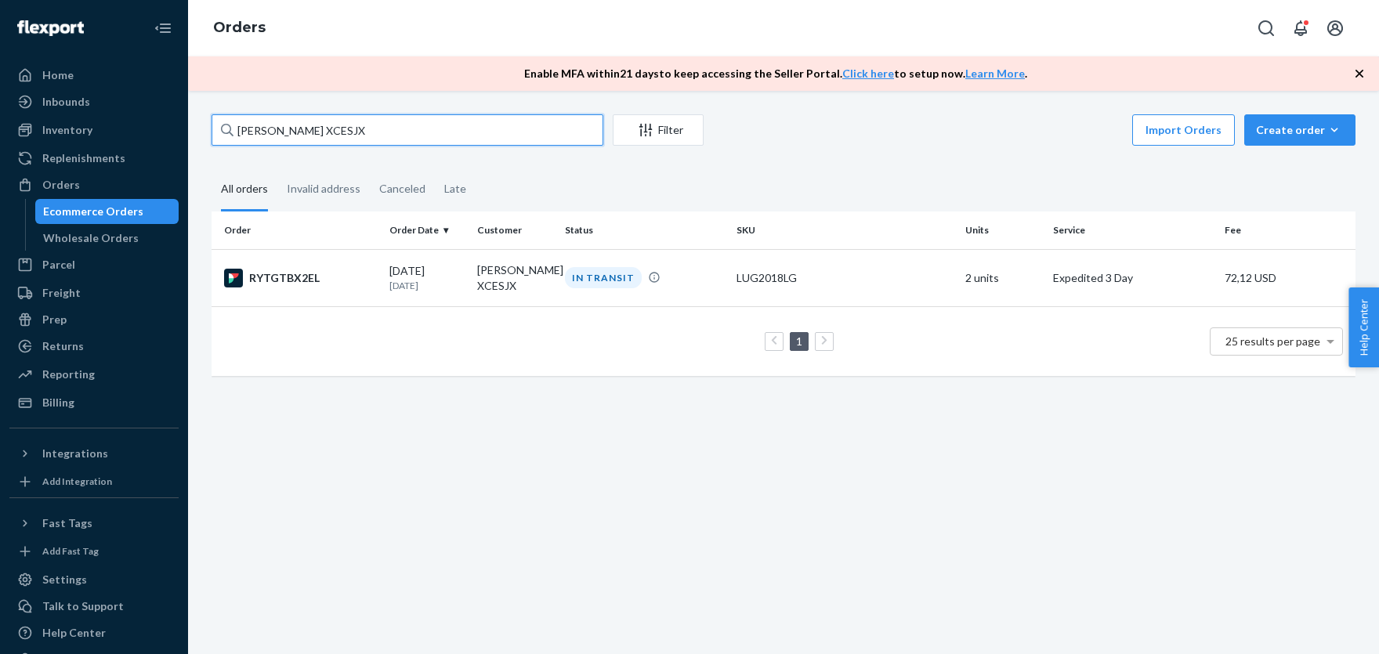
click at [350, 136] on input "Mia Ream XCESJX" at bounding box center [407, 129] width 392 height 31
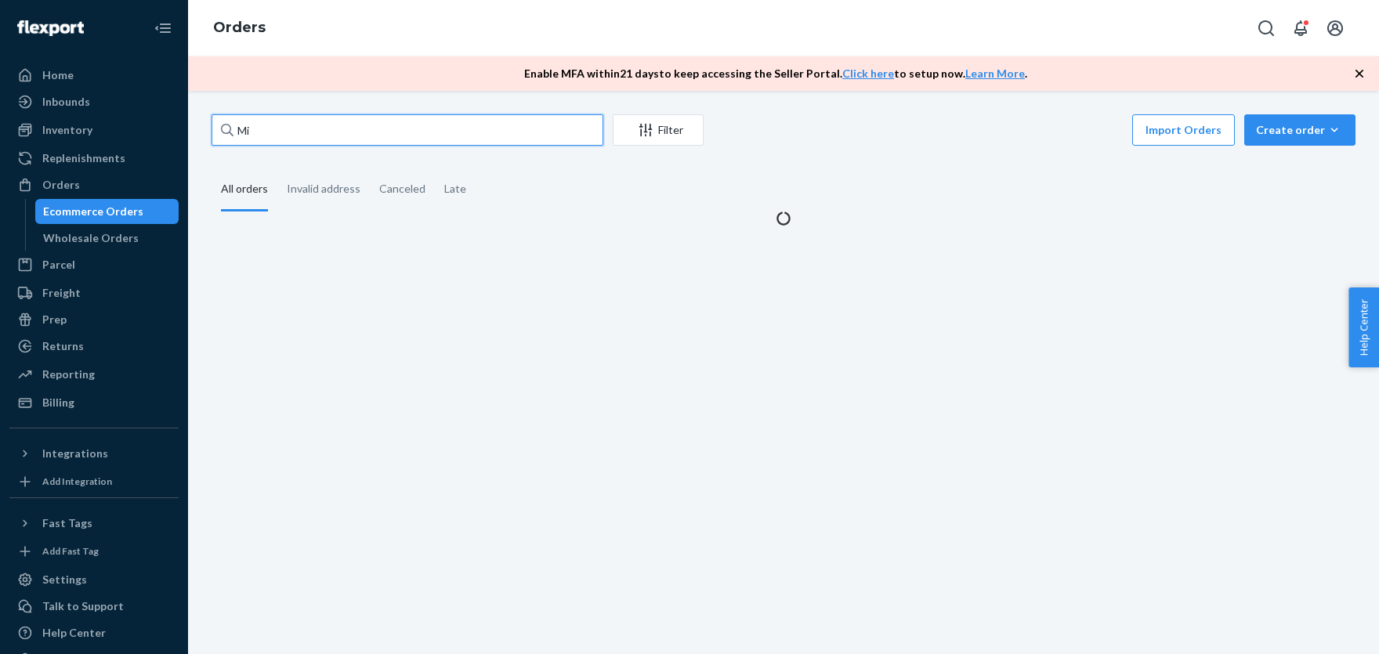
type input "M"
paste input "Regine Vida"
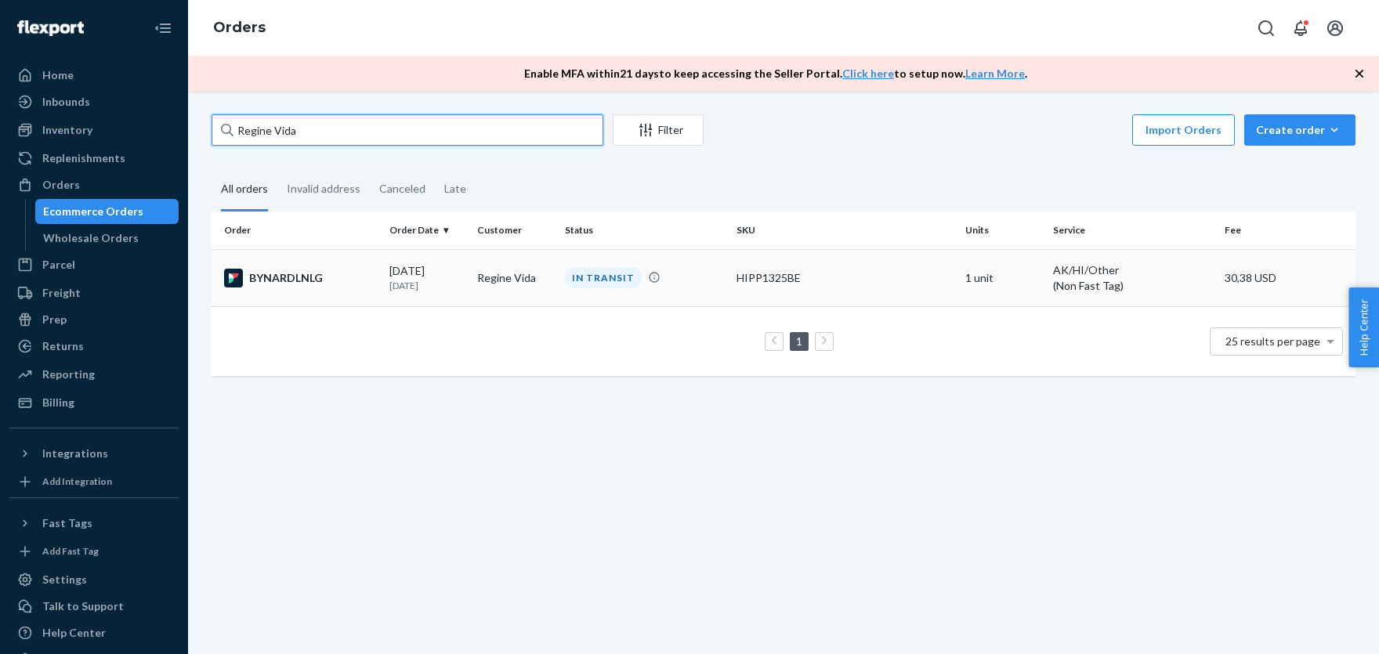
type input "Regine Vida"
click at [836, 281] on div "HIPP1325BE" at bounding box center [844, 278] width 216 height 16
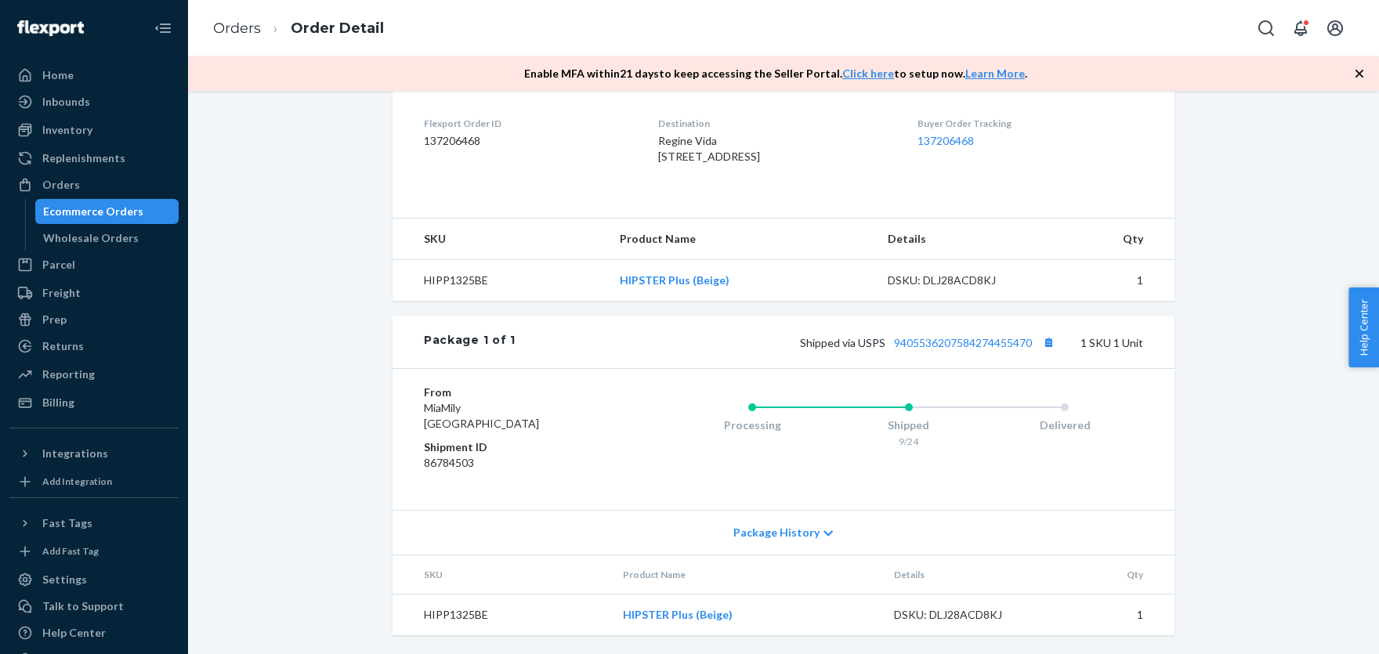
scroll to position [434, 0]
click at [1053, 348] on button "Copy tracking number" at bounding box center [1048, 342] width 20 height 20
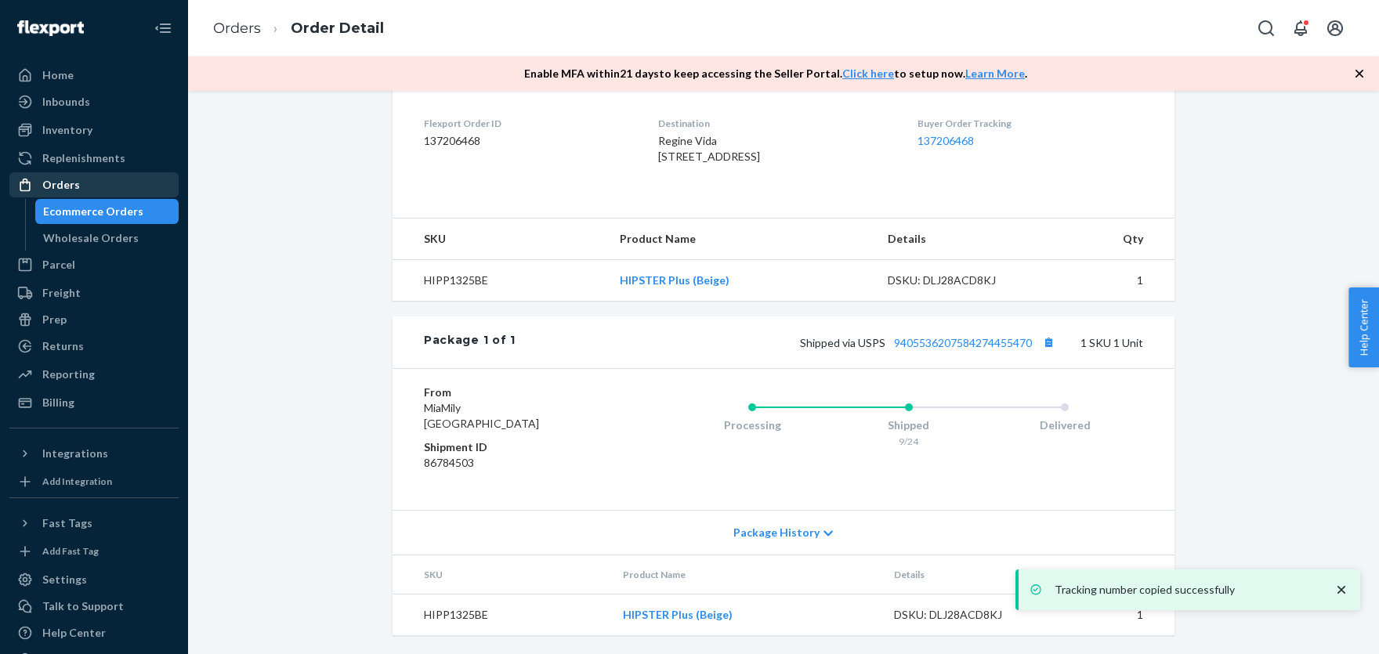
click at [80, 183] on div "Orders" at bounding box center [94, 185] width 166 height 22
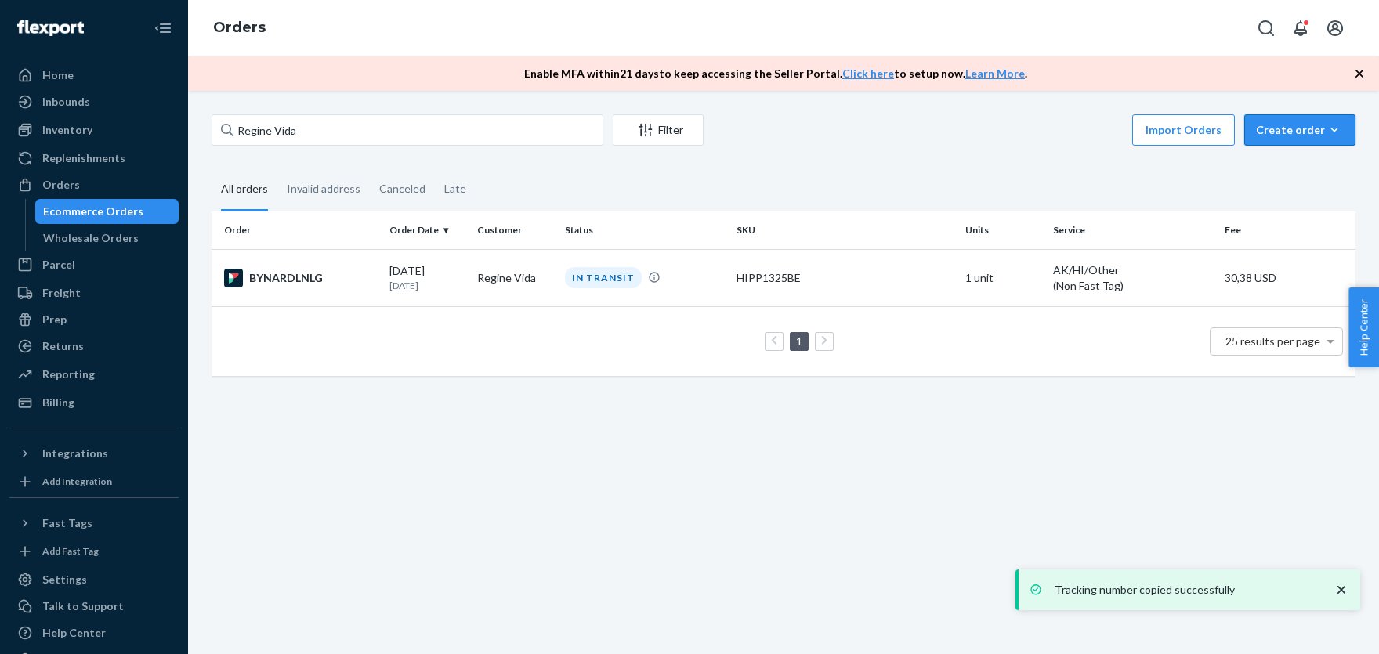
click at [1308, 123] on div "Create order" at bounding box center [1300, 130] width 88 height 16
click at [1285, 167] on span "Ecommerce order" at bounding box center [1308, 167] width 97 height 11
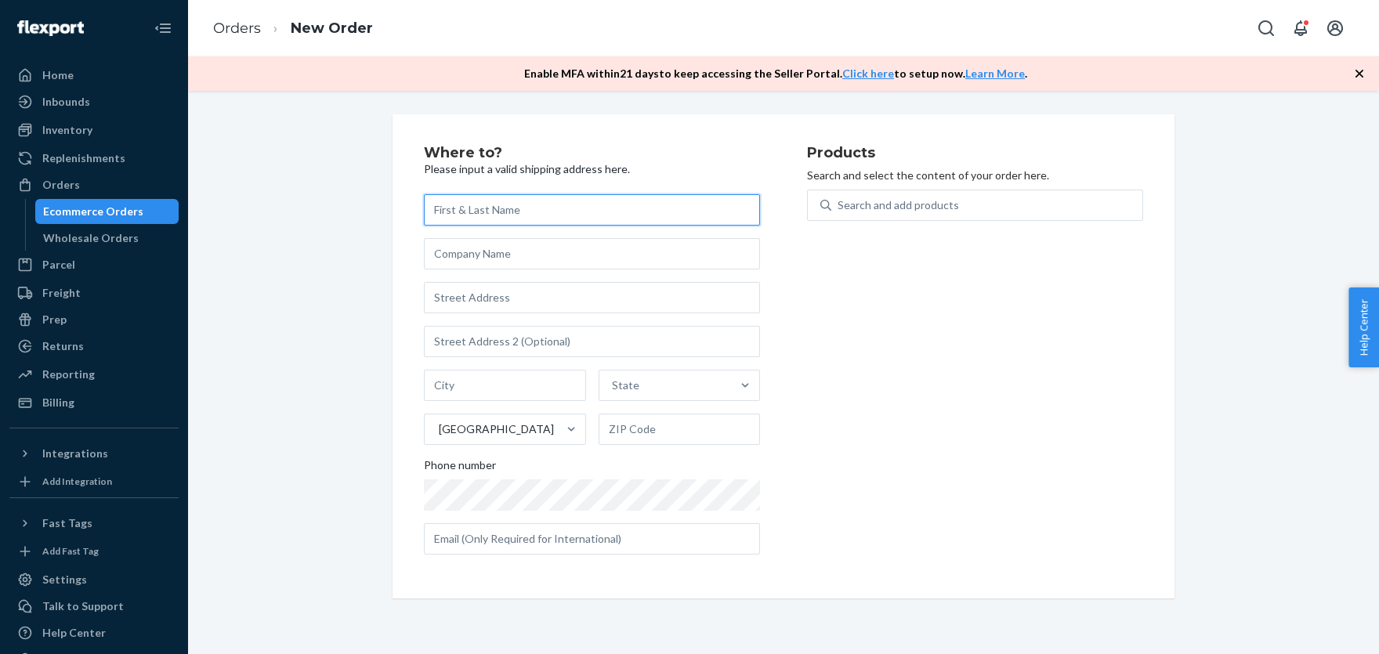
paste input "Amelia Rosen"
type input "Amelia Rosen"
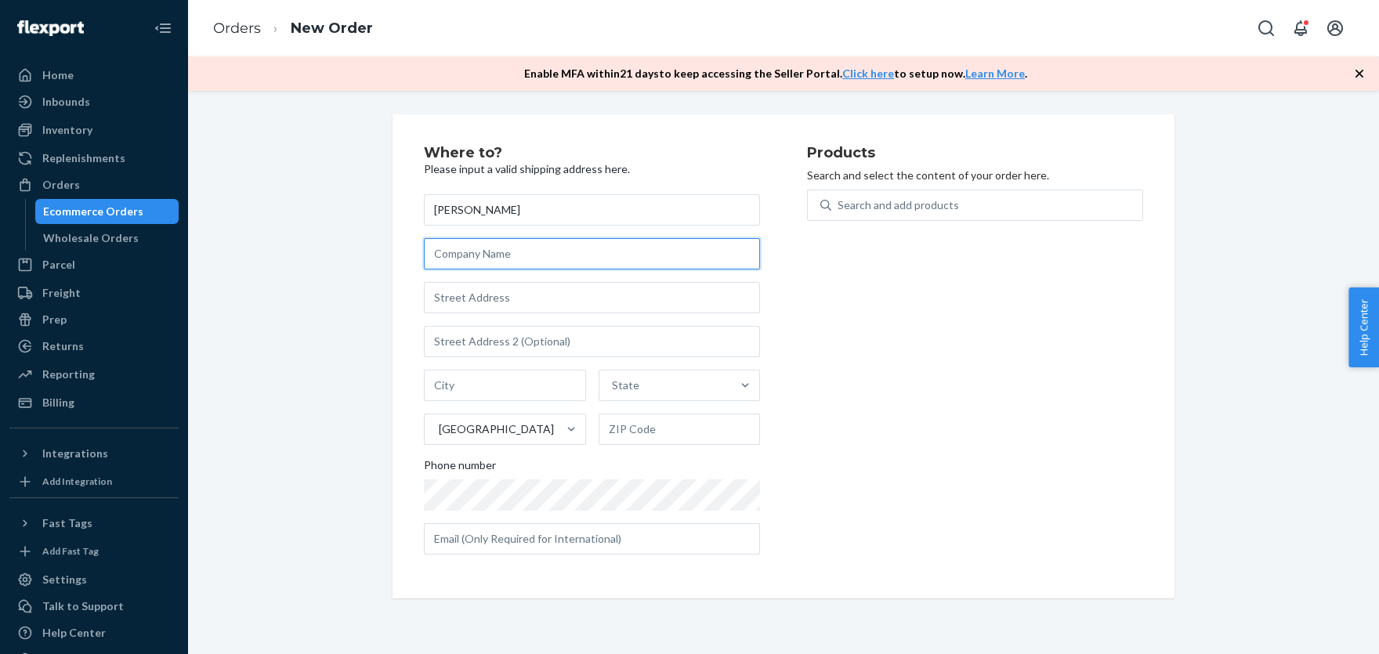
paste input "VITAS HEALTHCARE - C/O AMELIA ROSEN"
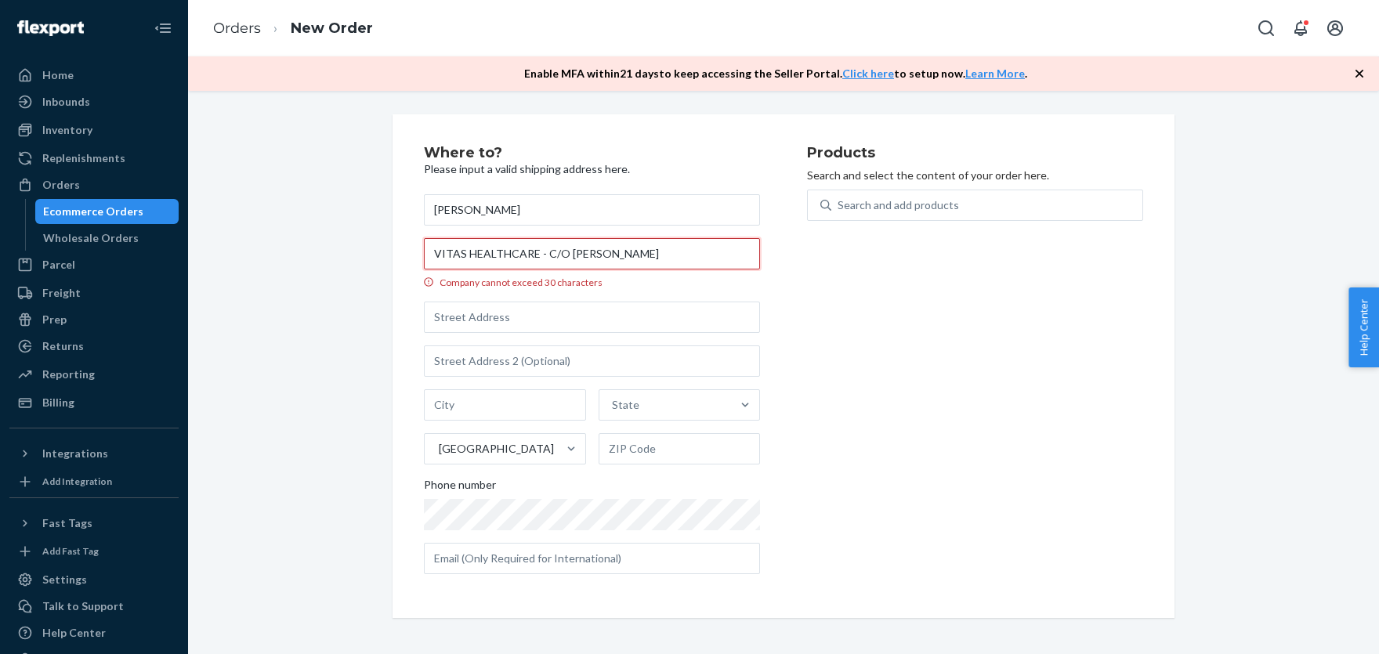
click at [533, 250] on input "VITAS HEALTHCARE - C/O AMELIA ROSEN" at bounding box center [592, 253] width 336 height 31
drag, startPoint x: 536, startPoint y: 253, endPoint x: 403, endPoint y: 239, distance: 133.1
click at [424, 239] on input "VITAS HEALTHCARE - C/O AMELIA ROSEN" at bounding box center [592, 253] width 336 height 31
type input "VITAS HEALTHCARE - C/O AMELIA ROSEN"
paste input "VITAS HEALTHCARE"
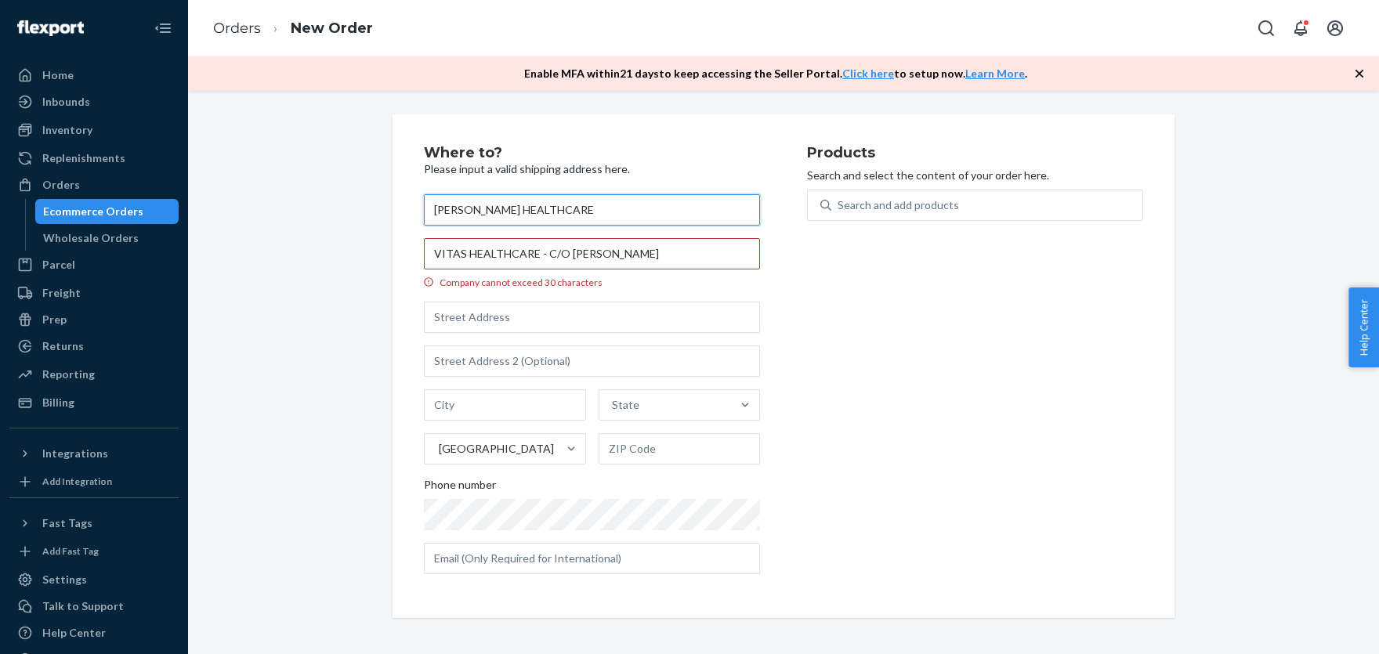
click at [502, 214] on input "Amelia RosenVITAS HEALTHCARE" at bounding box center [592, 209] width 336 height 31
type input "Amelia Rosen VITAS HEALTHCARE"
drag, startPoint x: 541, startPoint y: 256, endPoint x: 410, endPoint y: 248, distance: 131.0
click at [424, 243] on input "-VITAS HEALTHCARE C/O AMELIA ROSEN" at bounding box center [592, 253] width 336 height 31
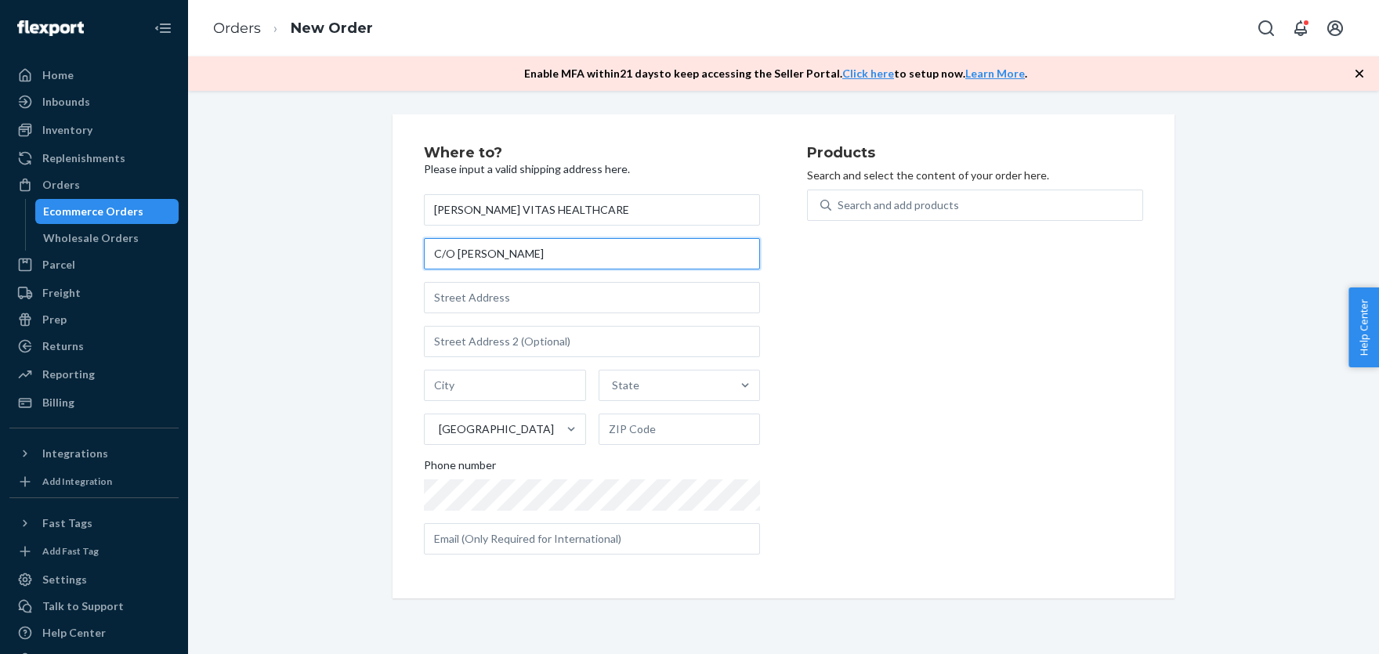
click at [486, 264] on input "C/O AMELIA ROSEN" at bounding box center [592, 253] width 336 height 31
paste input "VITAS HEALTHCARE"
type input "VITAS HEALTHCARE"
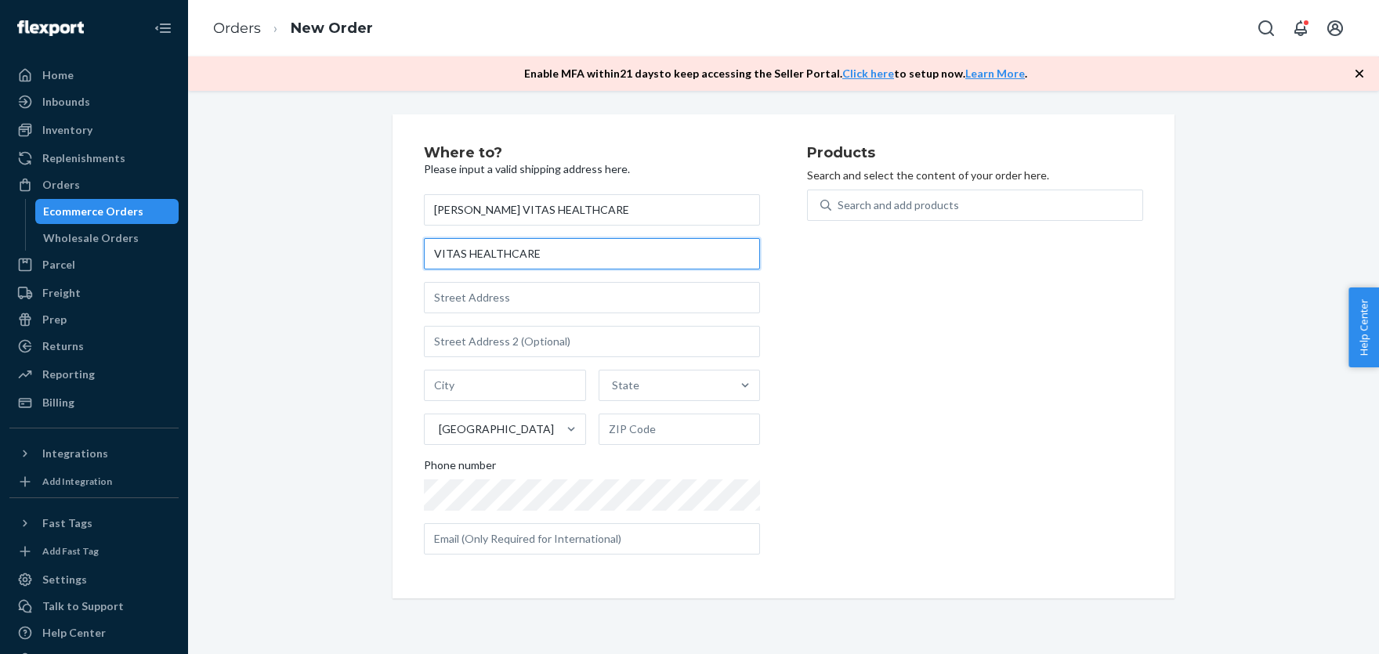
click at [565, 259] on input "VITAS HEALTHCARE" at bounding box center [592, 253] width 336 height 31
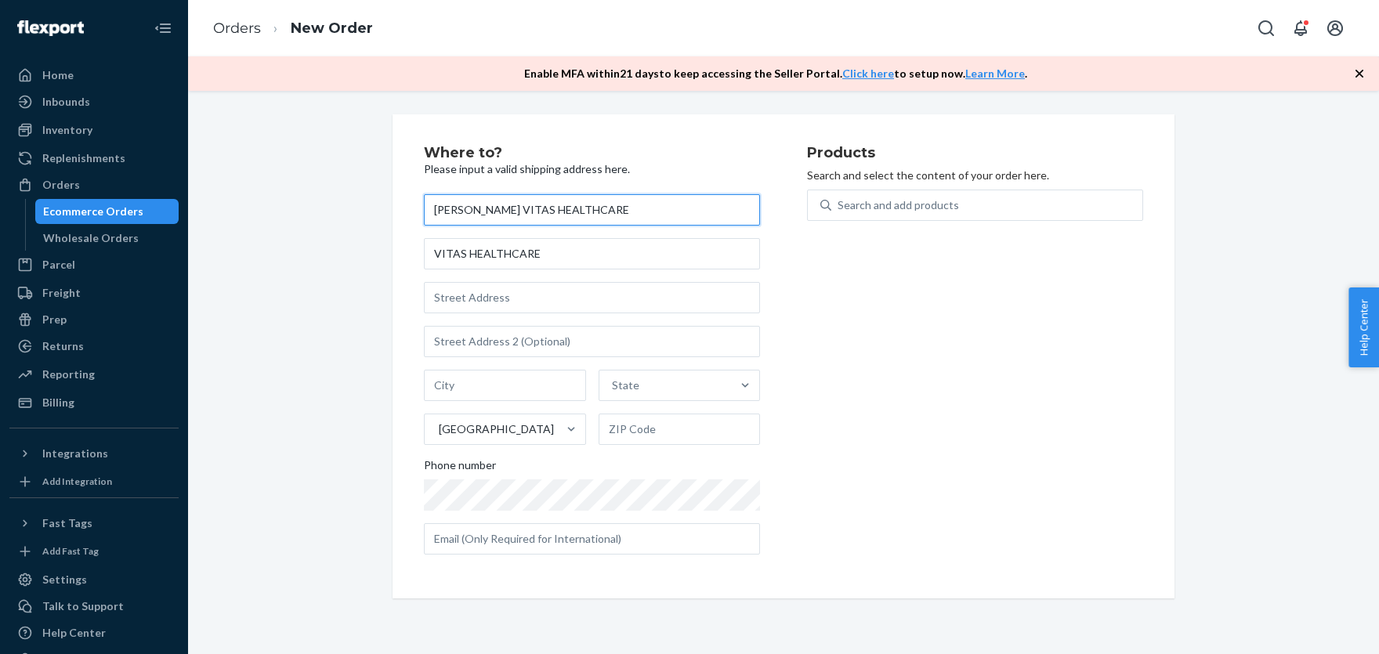
click at [510, 211] on input "Amelia Rosen VITAS HEALTHCARE" at bounding box center [592, 209] width 336 height 31
drag, startPoint x: 504, startPoint y: 209, endPoint x: 636, endPoint y: 209, distance: 131.6
click at [636, 209] on input "Amelia Rosen VITAS HEALTHCARE" at bounding box center [592, 209] width 336 height 31
paste input "- C/O AMELIA ROSEN"
type input "Amelia Rosen - C/O AMELIA ROSEN"
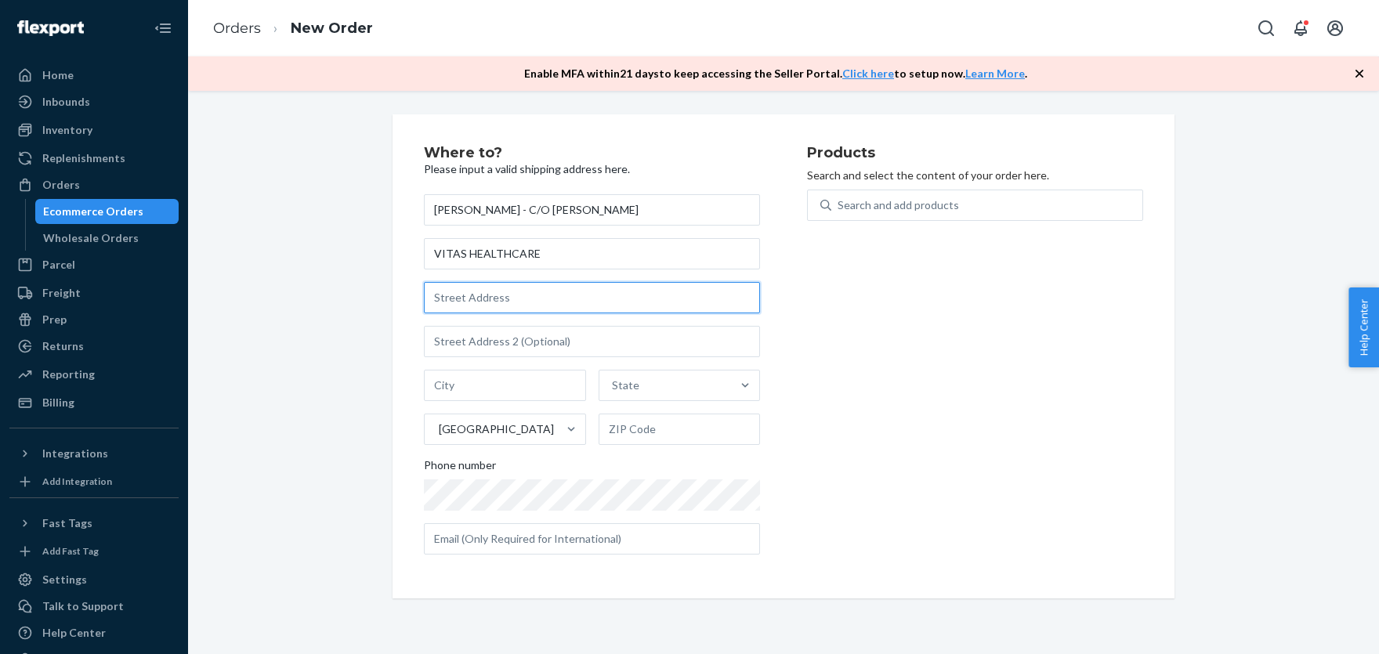
paste input "1300 WOLF ST 2ND FLOOR"
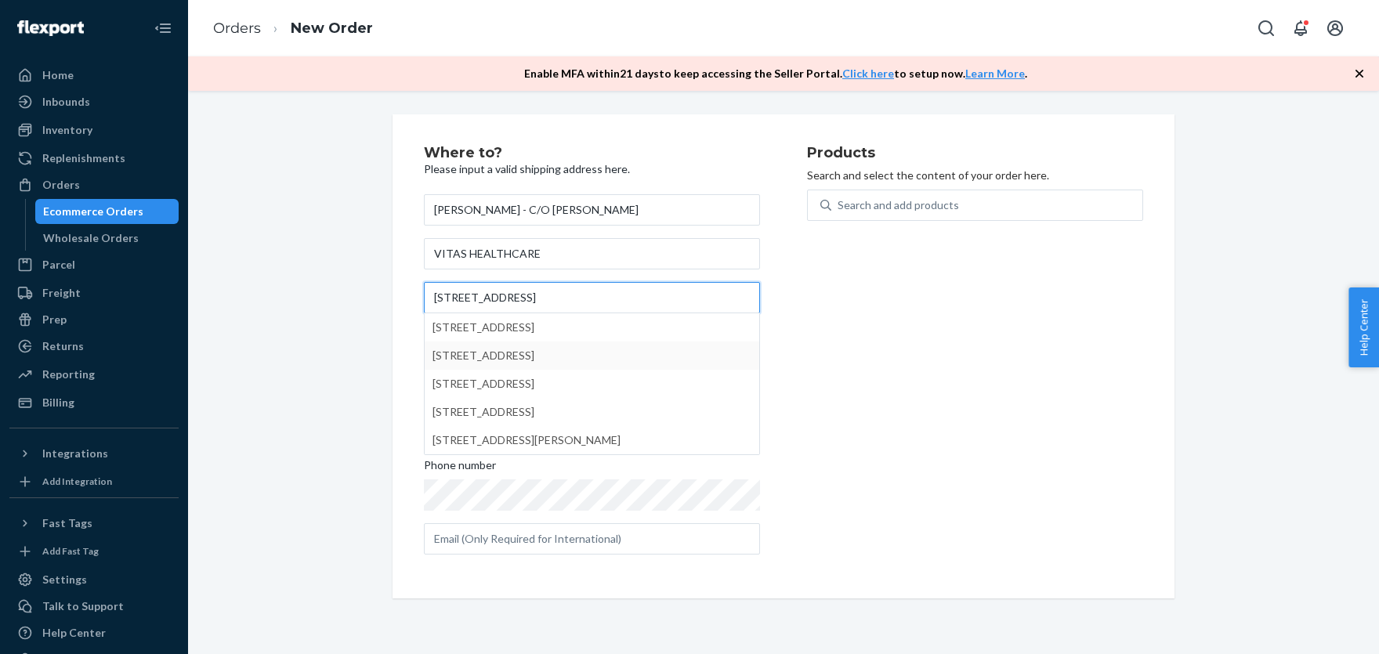
type input "1300 WOLF ST 2ND FLOOR"
type input "2nd floor"
type input "Philadelphia"
type input "19148"
type input "1300 Wolf St"
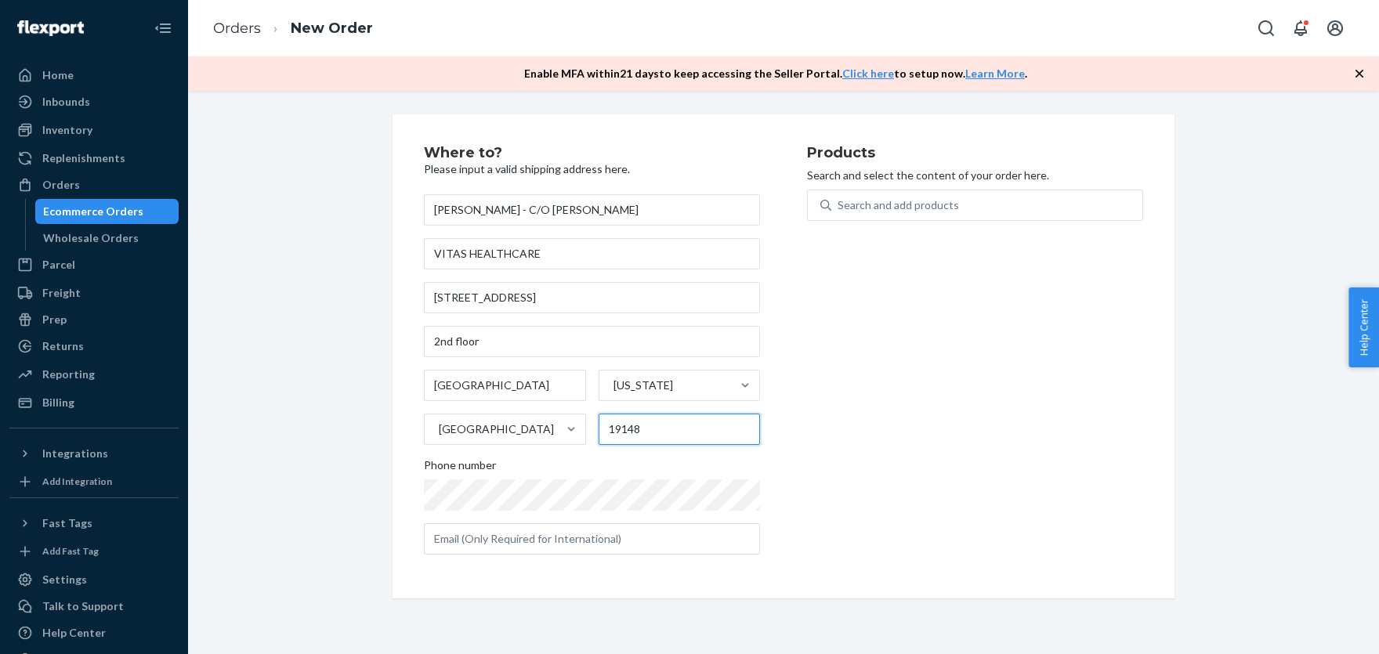
click at [634, 431] on input "19148" at bounding box center [679, 429] width 162 height 31
paste input "-2912"
type input "19148-2912"
click at [858, 205] on div "Search and add products" at bounding box center [897, 205] width 121 height 16
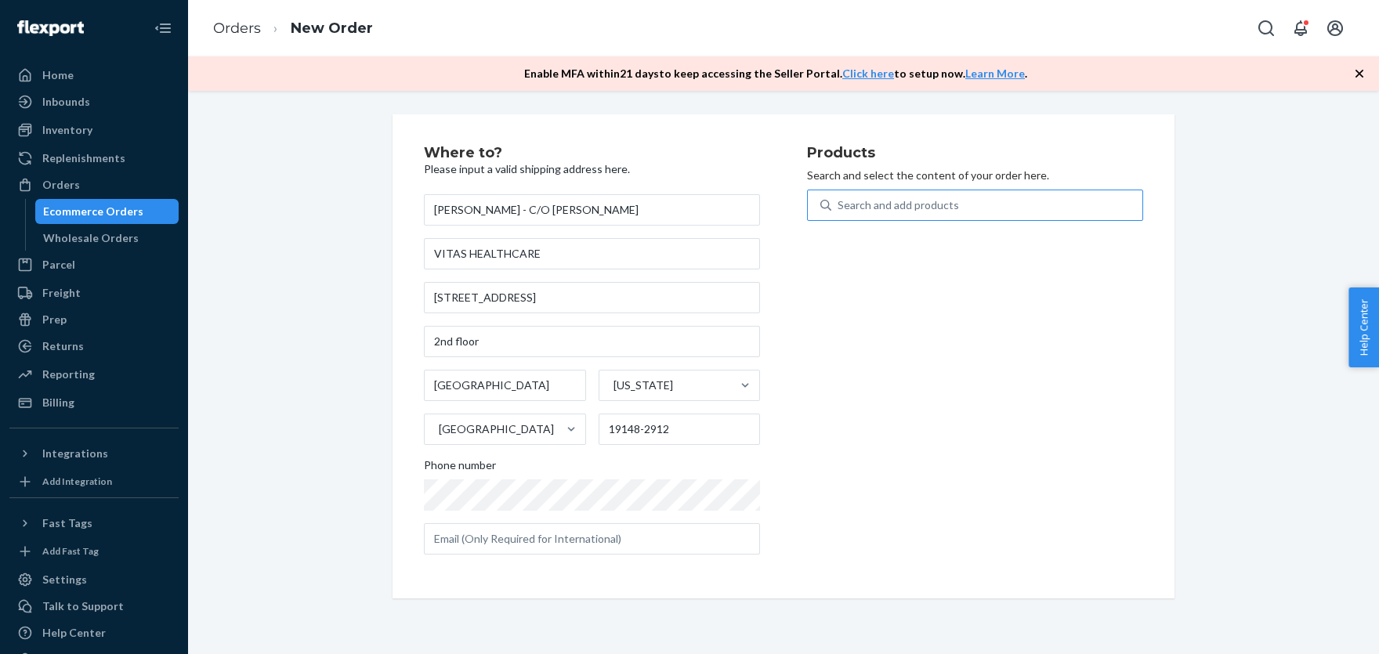
click at [839, 205] on input "Search and add products" at bounding box center [838, 205] width 2 height 16
paste input "LUG2018LG"
type input "LUG2018LG"
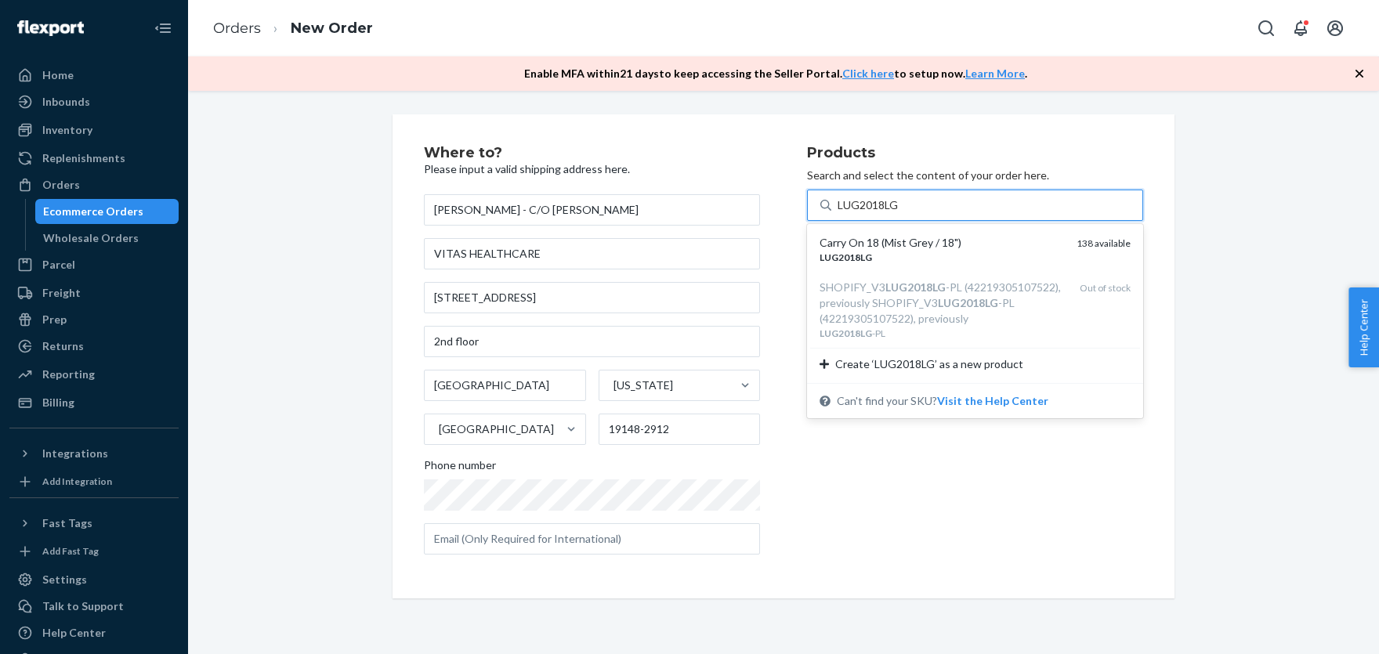
click at [865, 244] on div "Carry On 18 (Mist Grey / 18")" at bounding box center [941, 243] width 244 height 16
click at [865, 213] on input "LUG2018LG" at bounding box center [868, 205] width 62 height 16
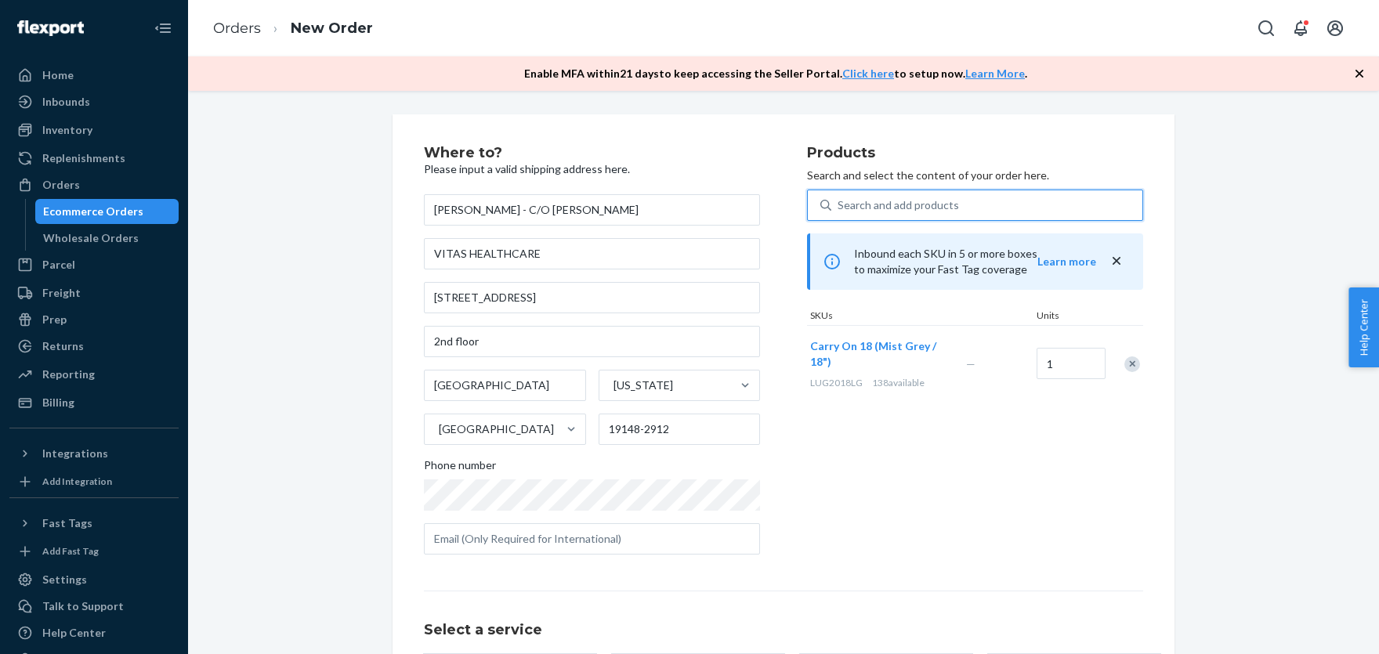
scroll to position [140, 0]
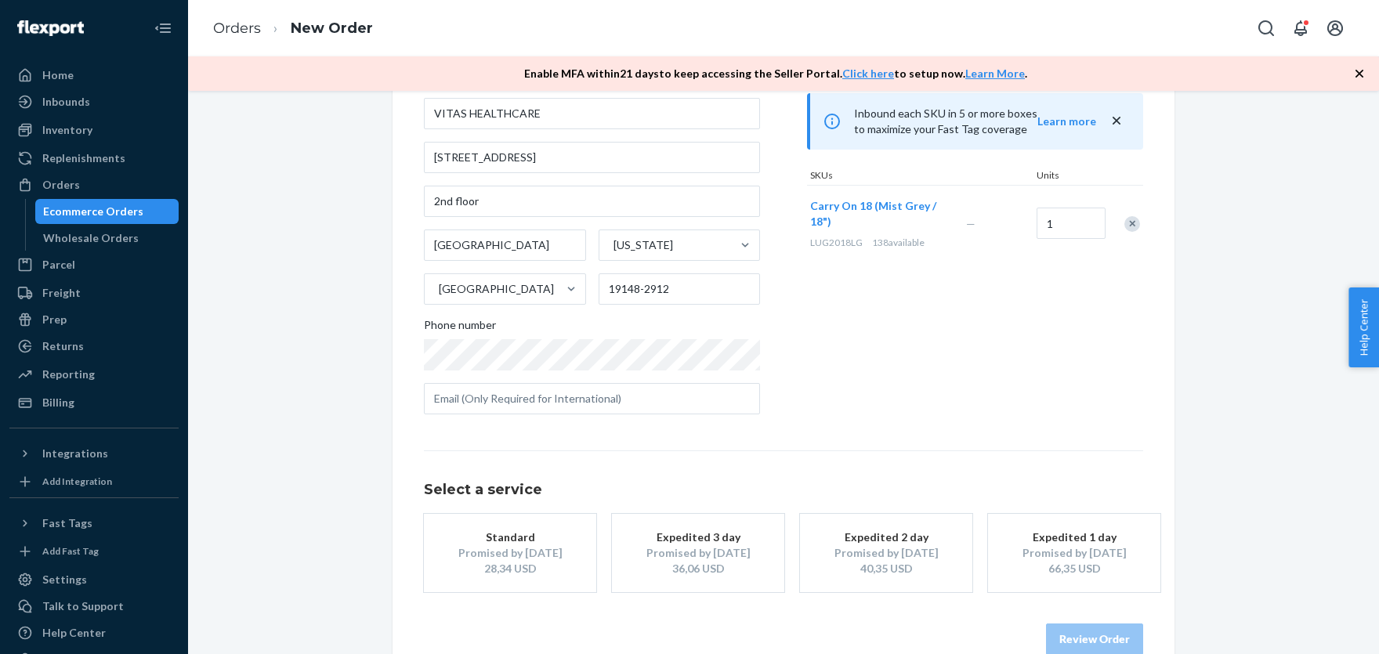
click at [510, 540] on div "Standard" at bounding box center [509, 538] width 125 height 16
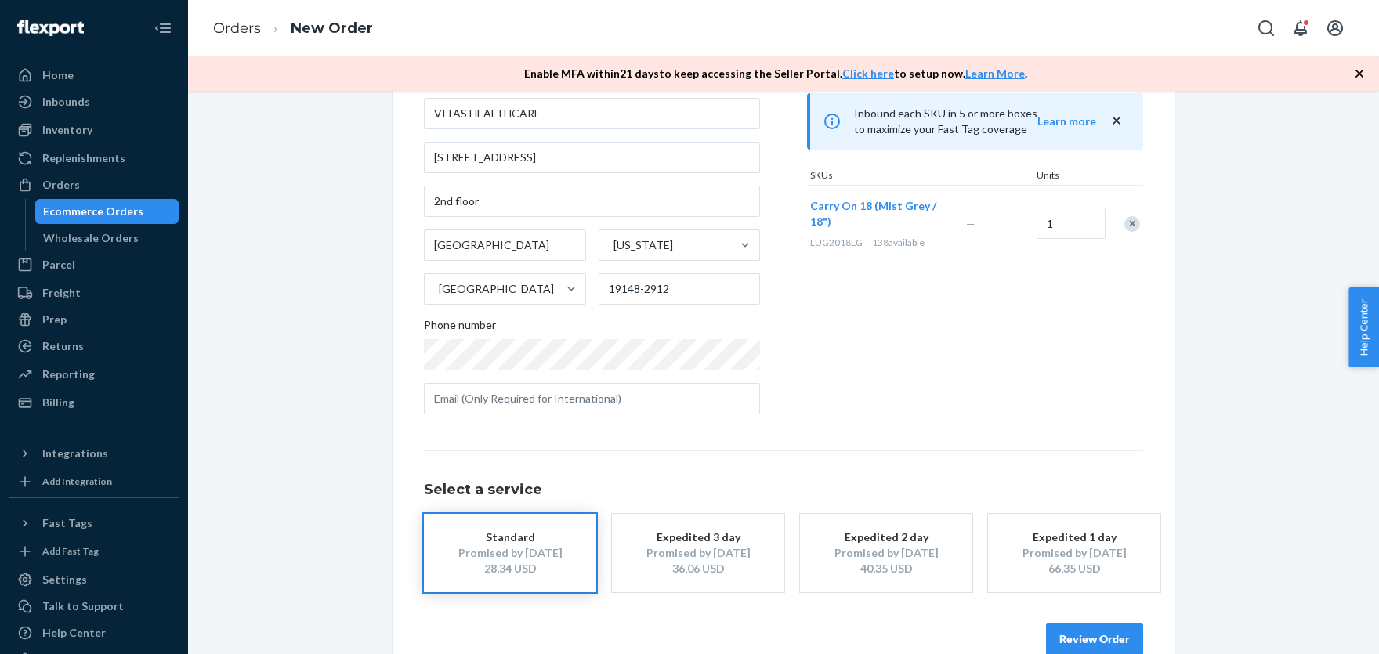
scroll to position [172, 0]
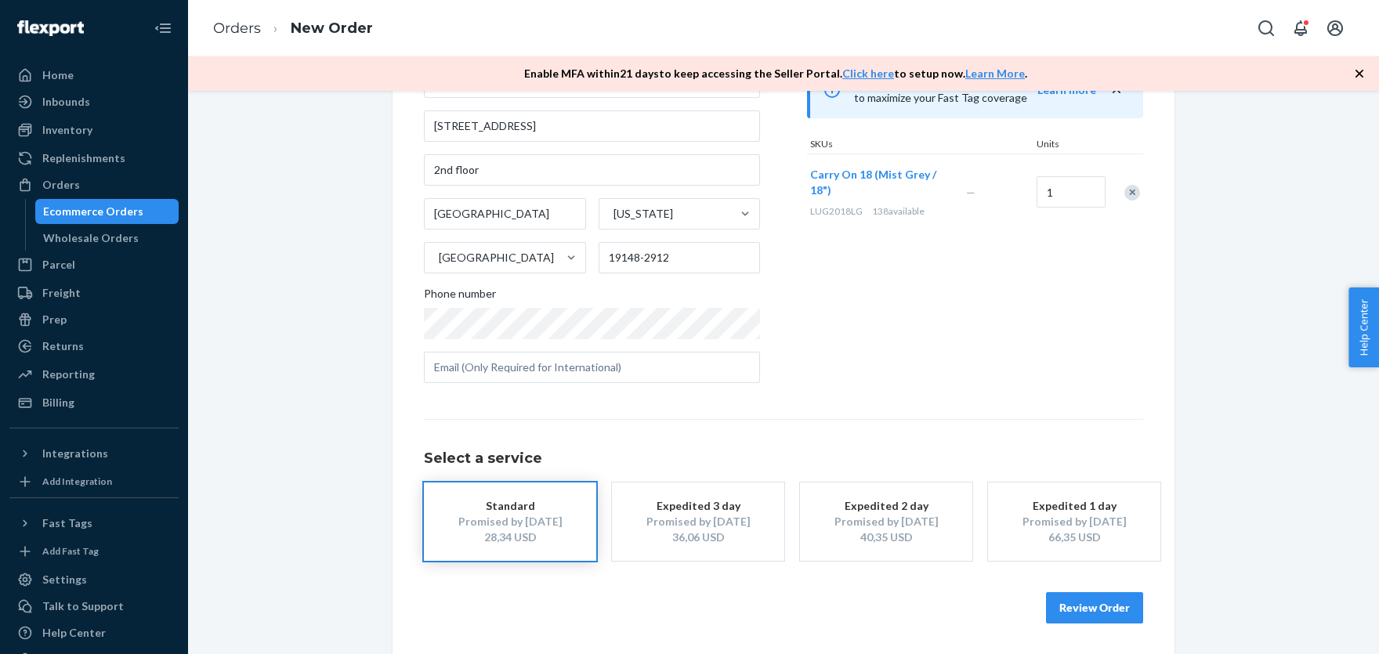
click at [1107, 600] on button "Review Order" at bounding box center [1094, 607] width 97 height 31
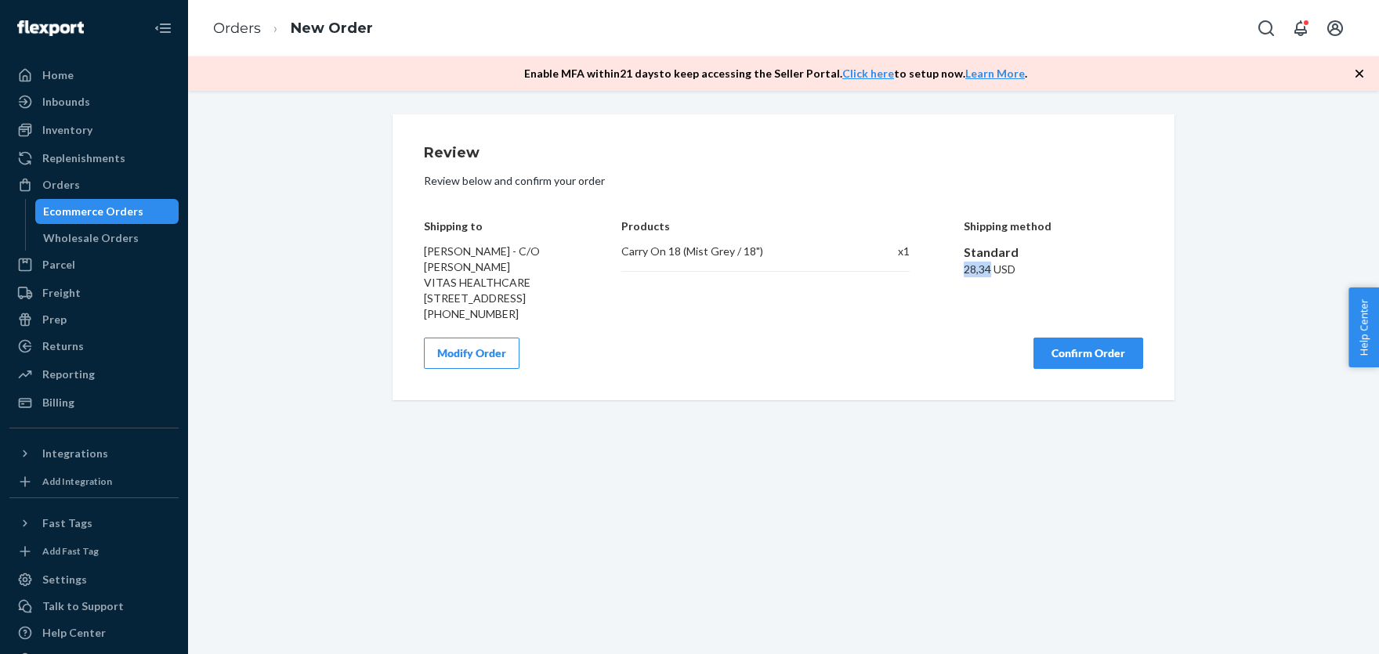
drag, startPoint x: 964, startPoint y: 271, endPoint x: 990, endPoint y: 273, distance: 26.0
click at [990, 273] on div "28,34 USD" at bounding box center [1053, 270] width 180 height 16
copy div "28,34"
drag, startPoint x: 1052, startPoint y: 384, endPoint x: 1031, endPoint y: 368, distance: 26.3
click at [1050, 369] on button "Confirm Order" at bounding box center [1088, 353] width 110 height 31
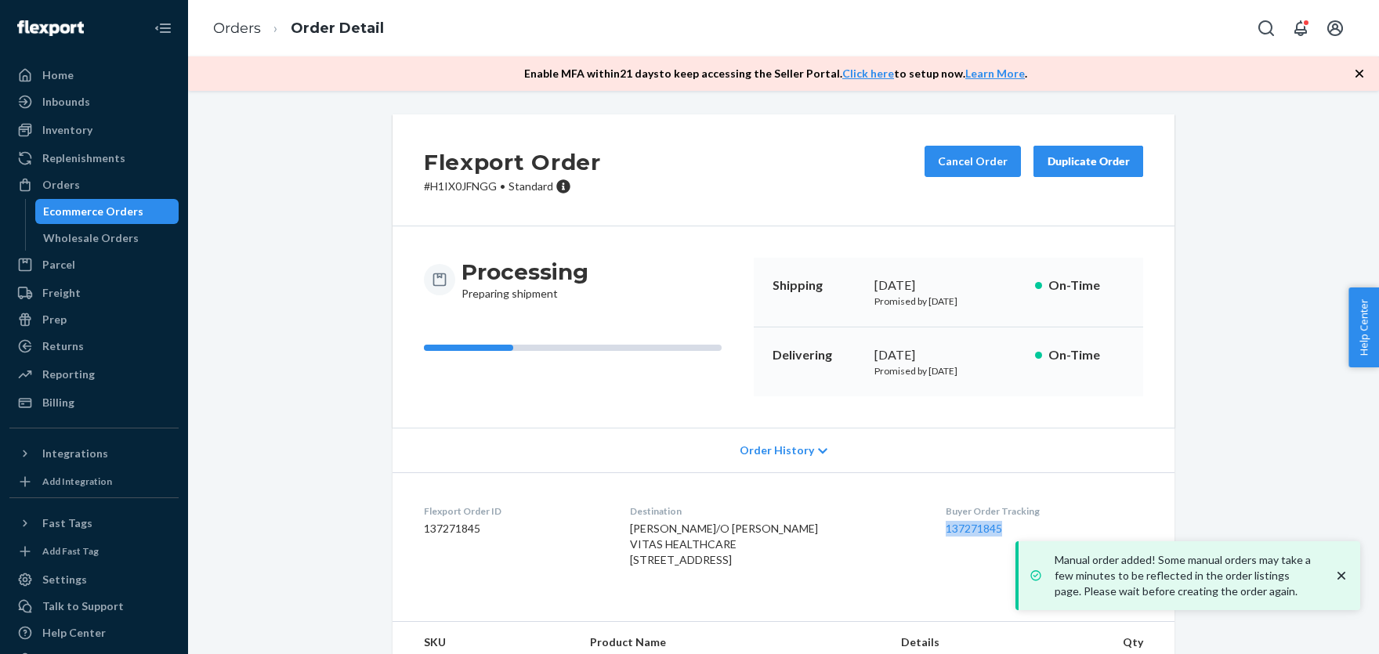
drag, startPoint x: 938, startPoint y: 536, endPoint x: 1008, endPoint y: 533, distance: 69.8
click at [1008, 533] on dl "Flexport Order ID 137271845 Destination Amelia Rosen - C/O AMELIA ROSEN VITAS H…" at bounding box center [783, 538] width 782 height 133
copy link "137271845"
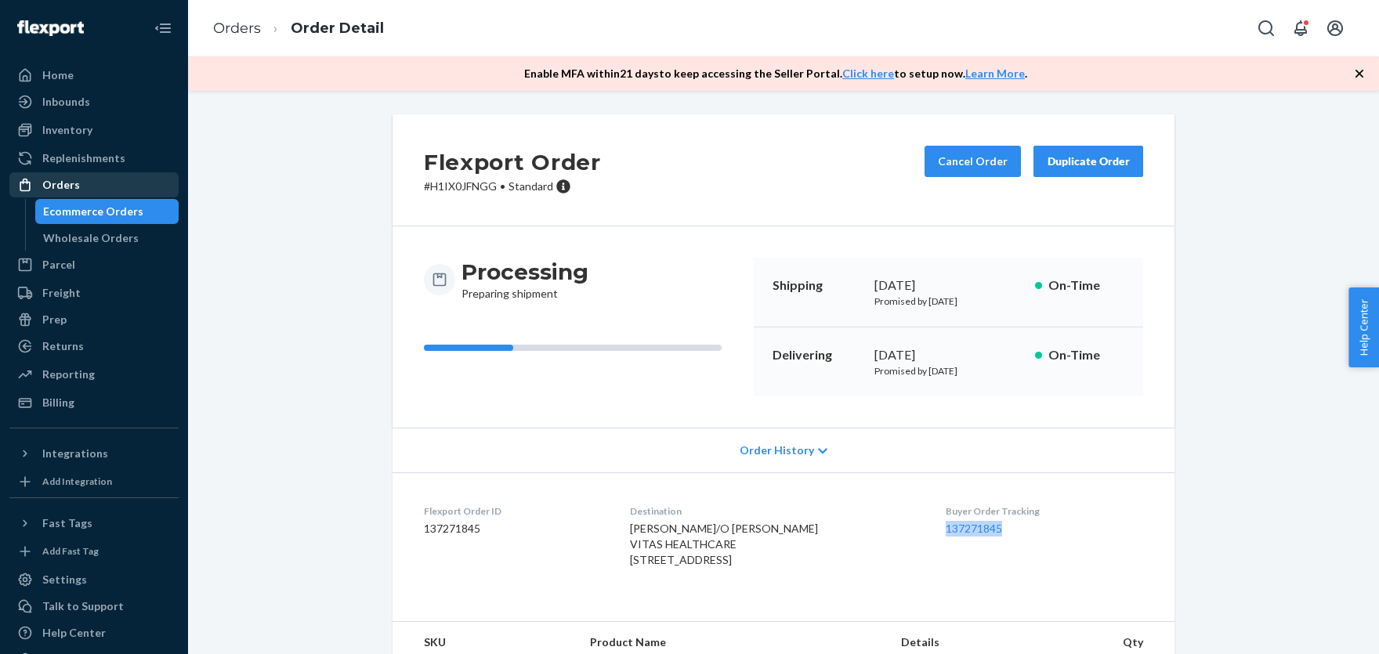
click at [50, 181] on div "Orders" at bounding box center [61, 185] width 38 height 16
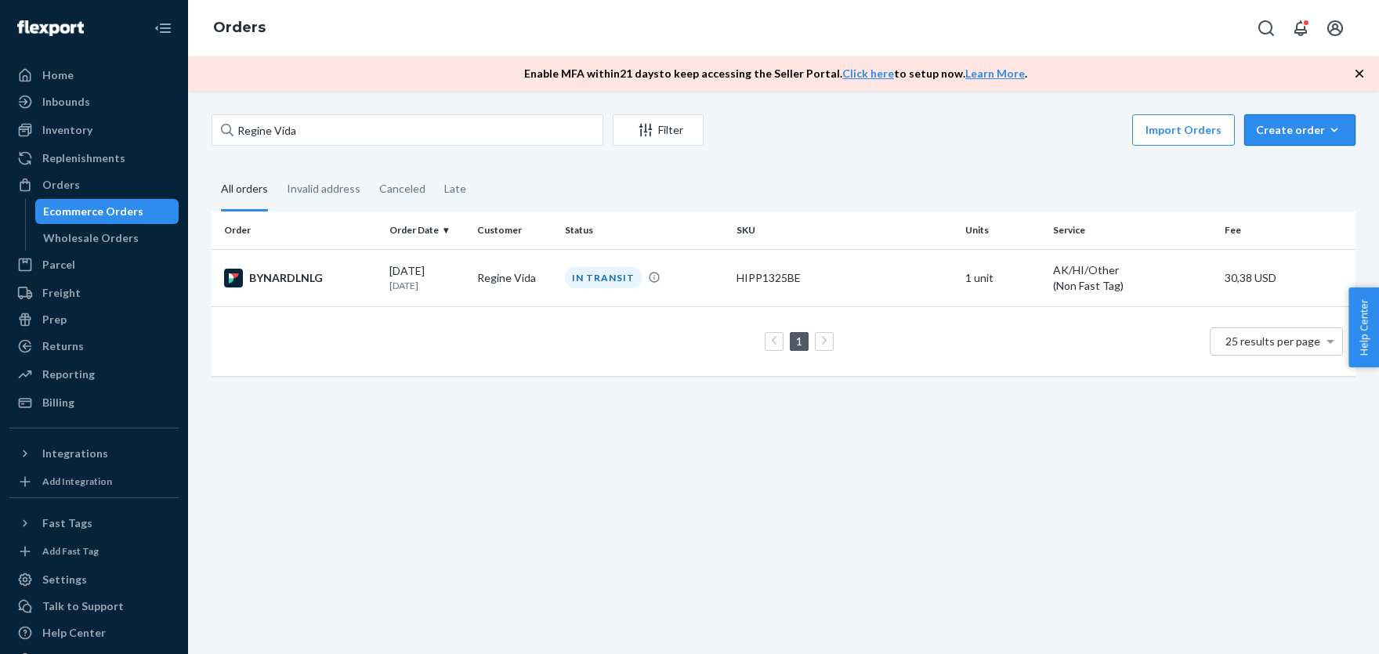
click at [1299, 120] on button "Create order Ecommerce order Removal order" at bounding box center [1299, 129] width 111 height 31
click at [1288, 168] on span "Ecommerce order" at bounding box center [1308, 167] width 97 height 11
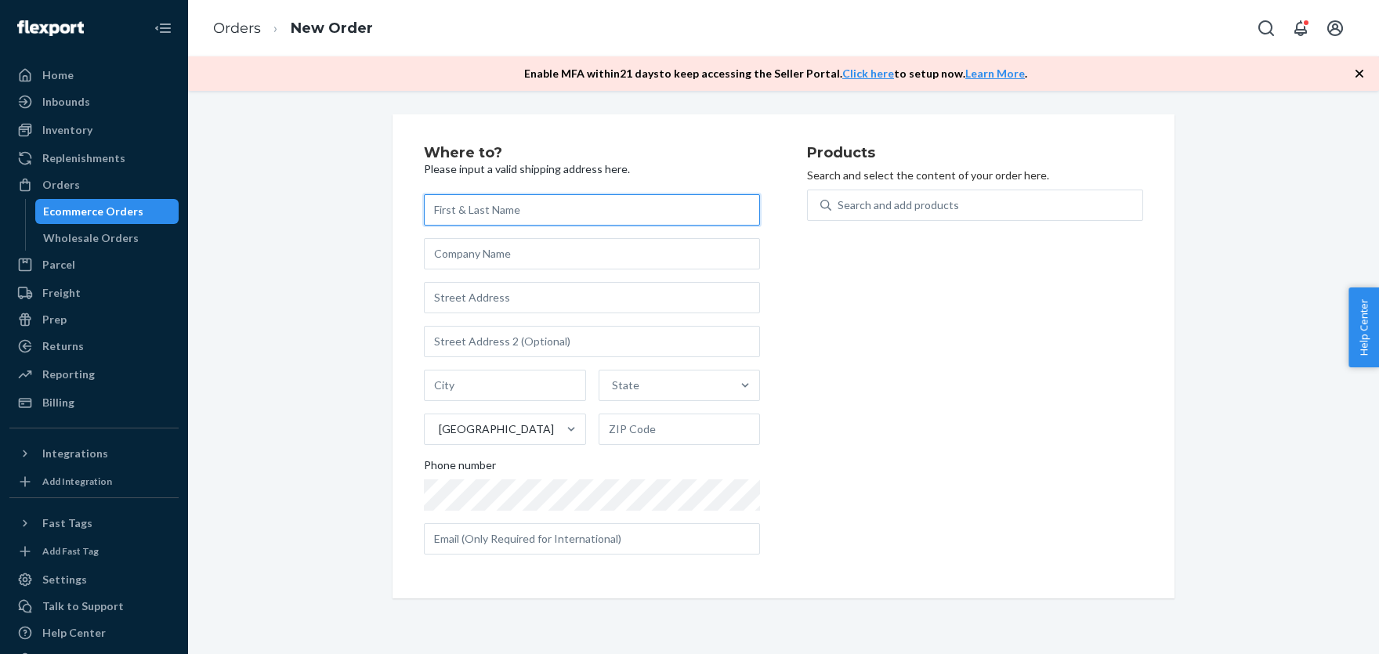
paste input "Megan Owsiak"
type input "Megan Owsiak"
paste input "21333 W HILLCREST BLVD"
type input "21333 W Hillcrest Blvd"
type input "Buckeye"
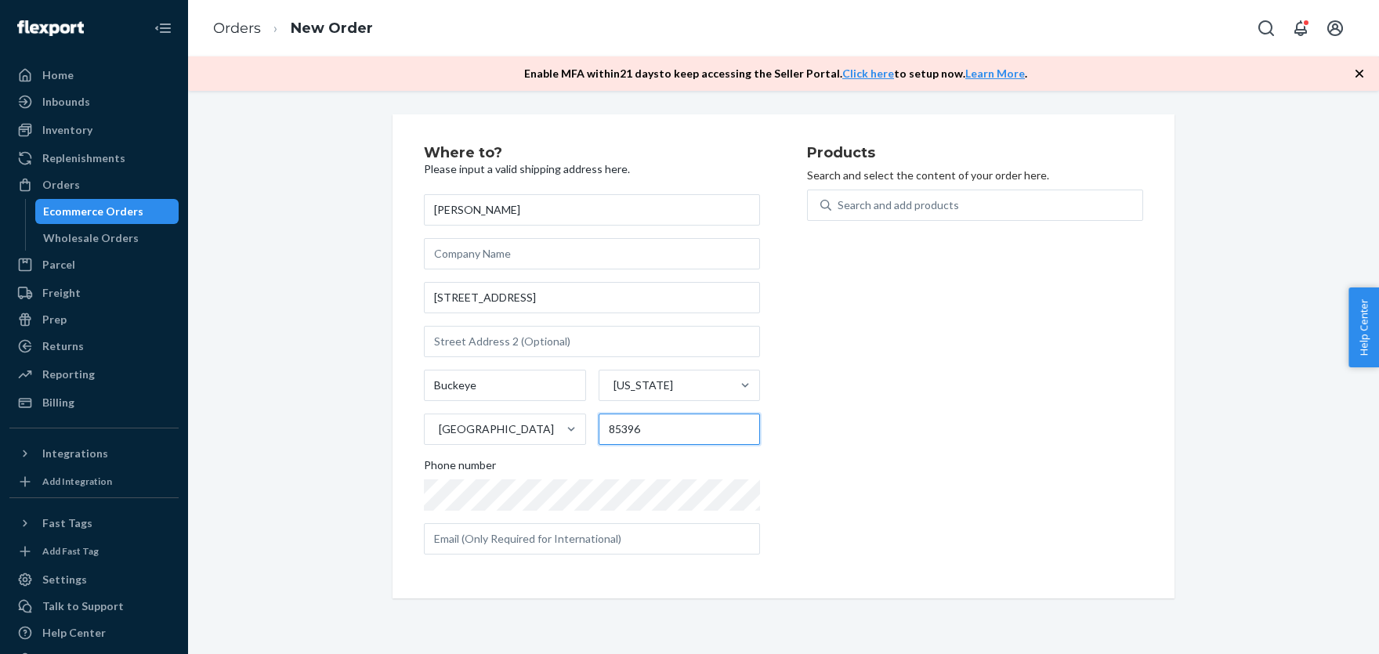
click at [631, 426] on input "85396" at bounding box center [679, 429] width 162 height 31
paste input "-1340"
type input "85396-1340"
click at [896, 189] on div "Products Search and select the content of your order here. Search and add produ…" at bounding box center [975, 356] width 336 height 421
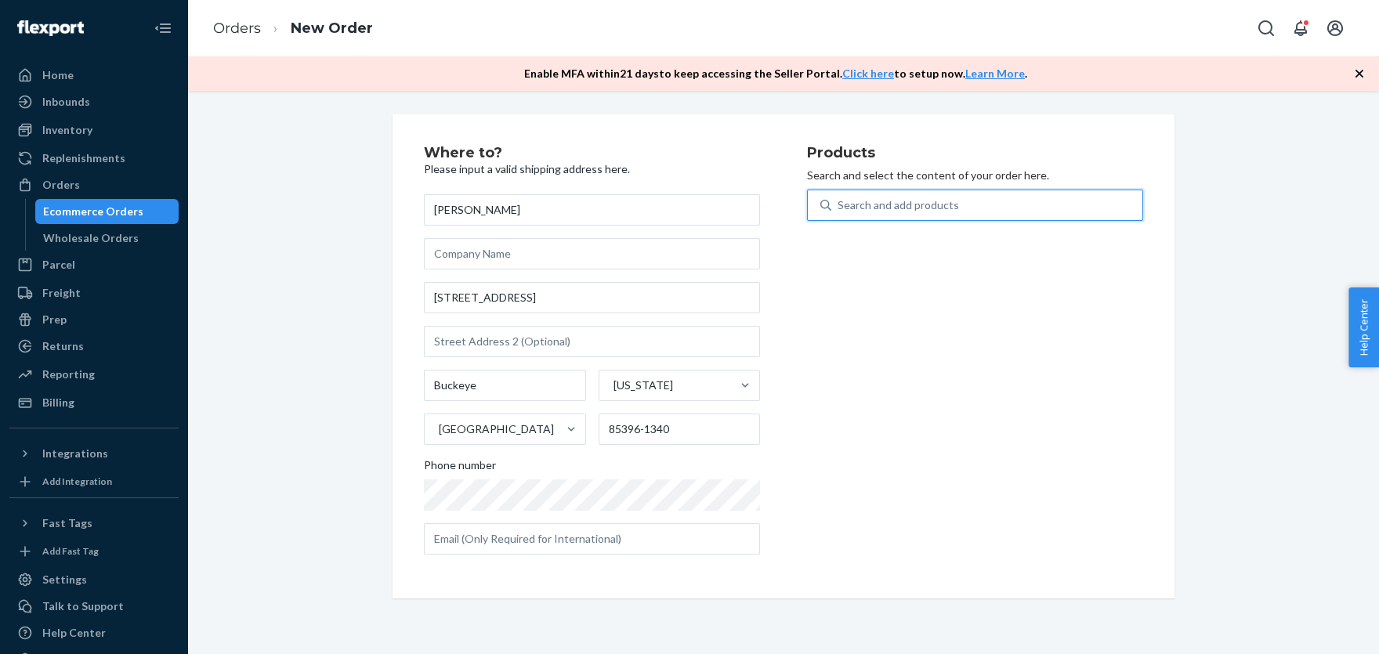
click at [887, 200] on div "Search and add products" at bounding box center [897, 205] width 121 height 16
click at [839, 200] on input "0 results available. Use Up and Down to choose options, press Enter to select t…" at bounding box center [838, 205] width 2 height 16
paste input "LUG2018LG"
type input "LUG2018LG"
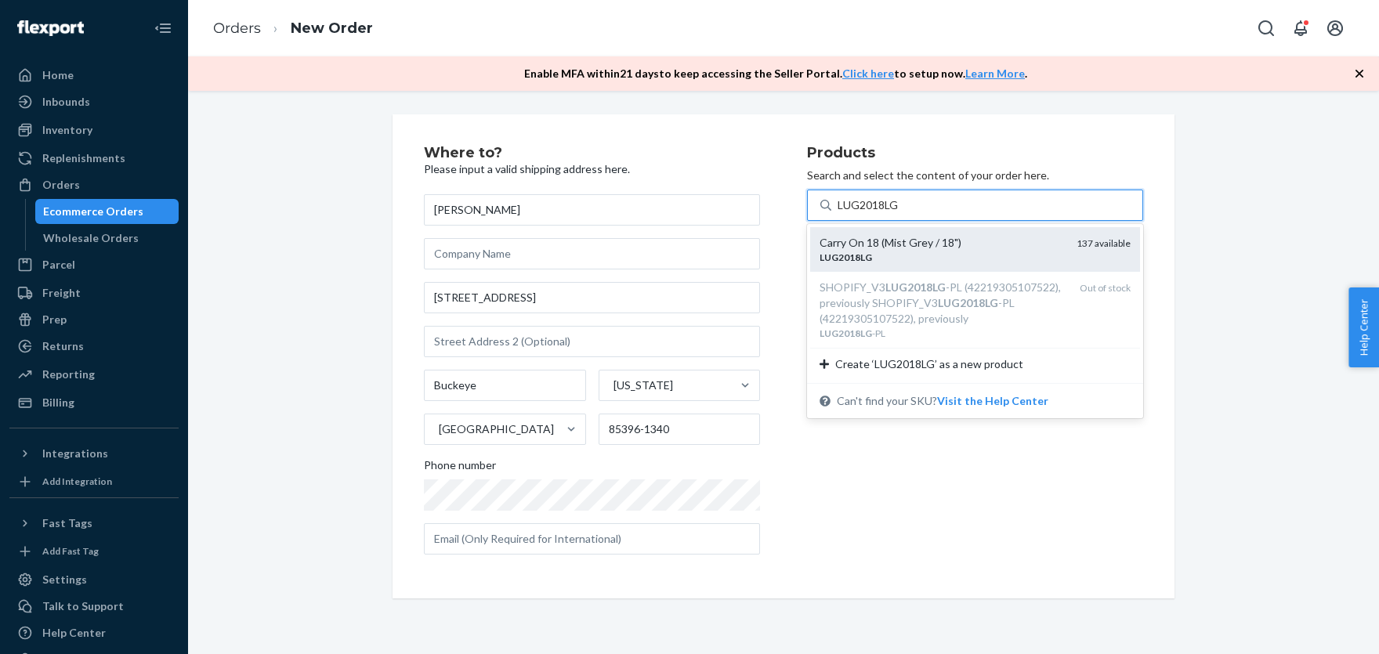
click at [857, 238] on div "Carry On 18 (Mist Grey / 18")" at bounding box center [941, 243] width 244 height 16
click at [857, 213] on input "LUG2018LG" at bounding box center [868, 205] width 62 height 16
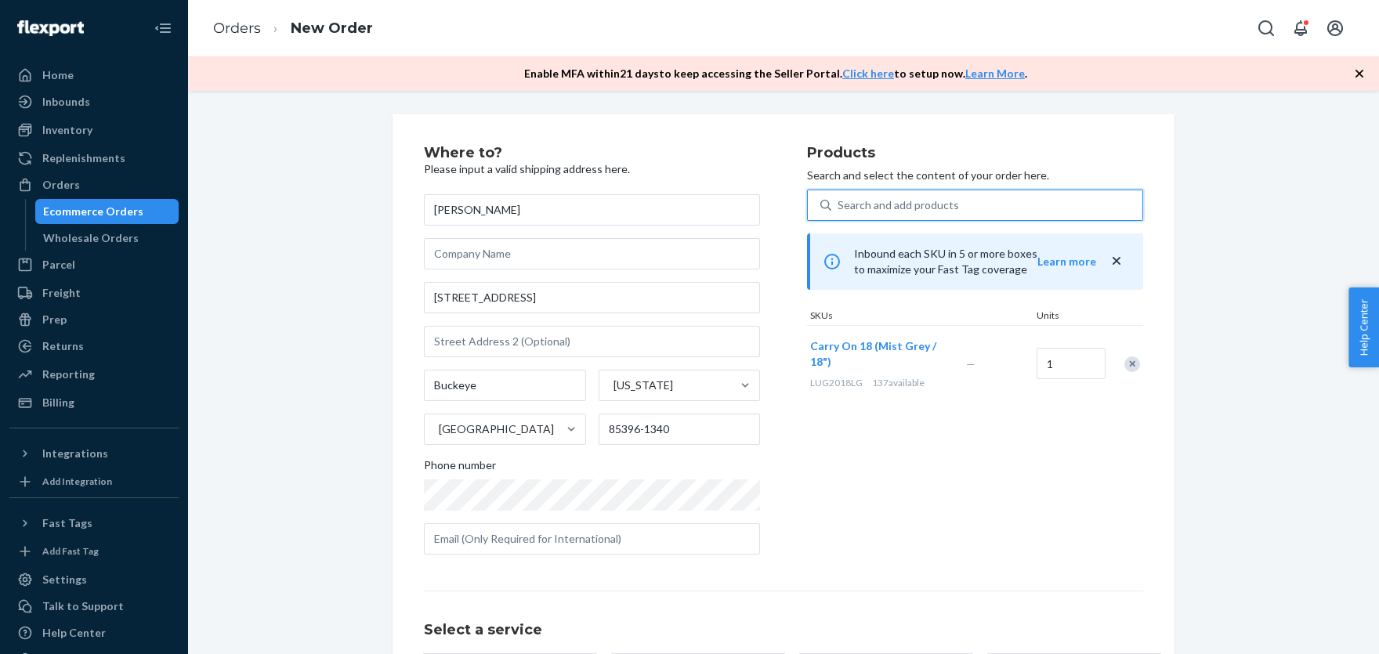
scroll to position [140, 0]
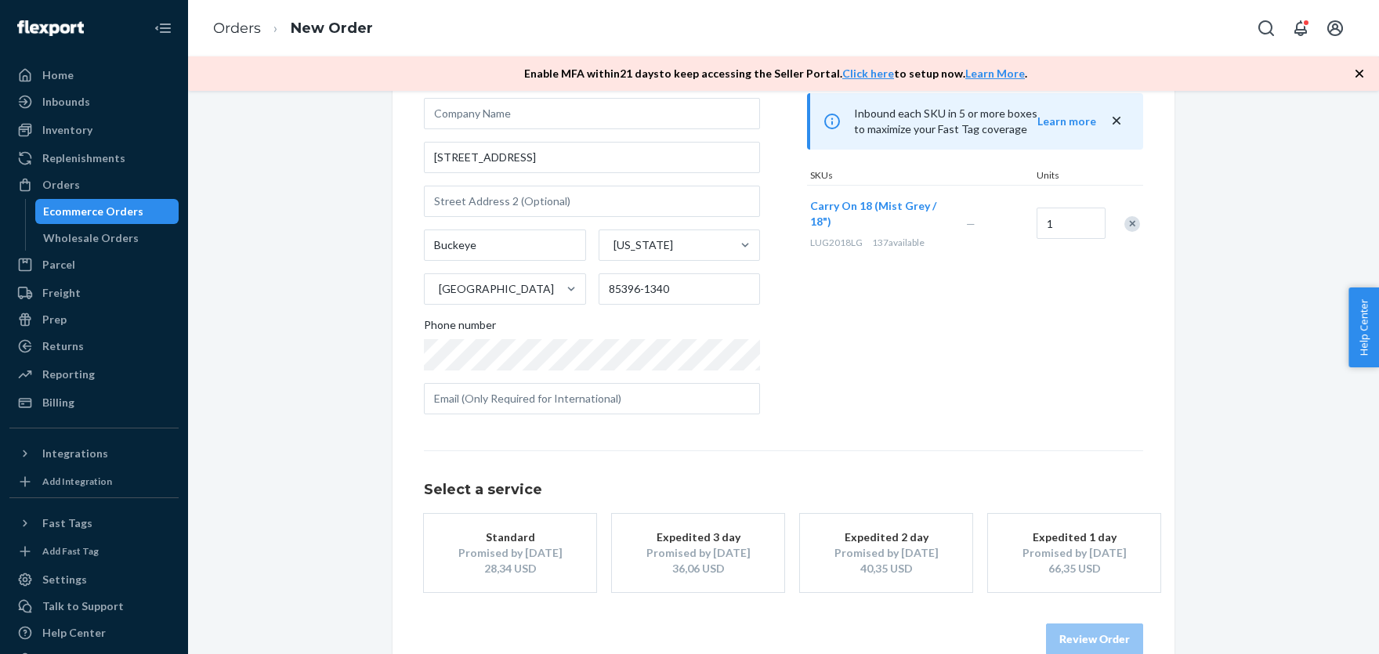
click at [509, 528] on button "Standard Promised by Oct 6, 2025 28,34 USD" at bounding box center [510, 553] width 172 height 78
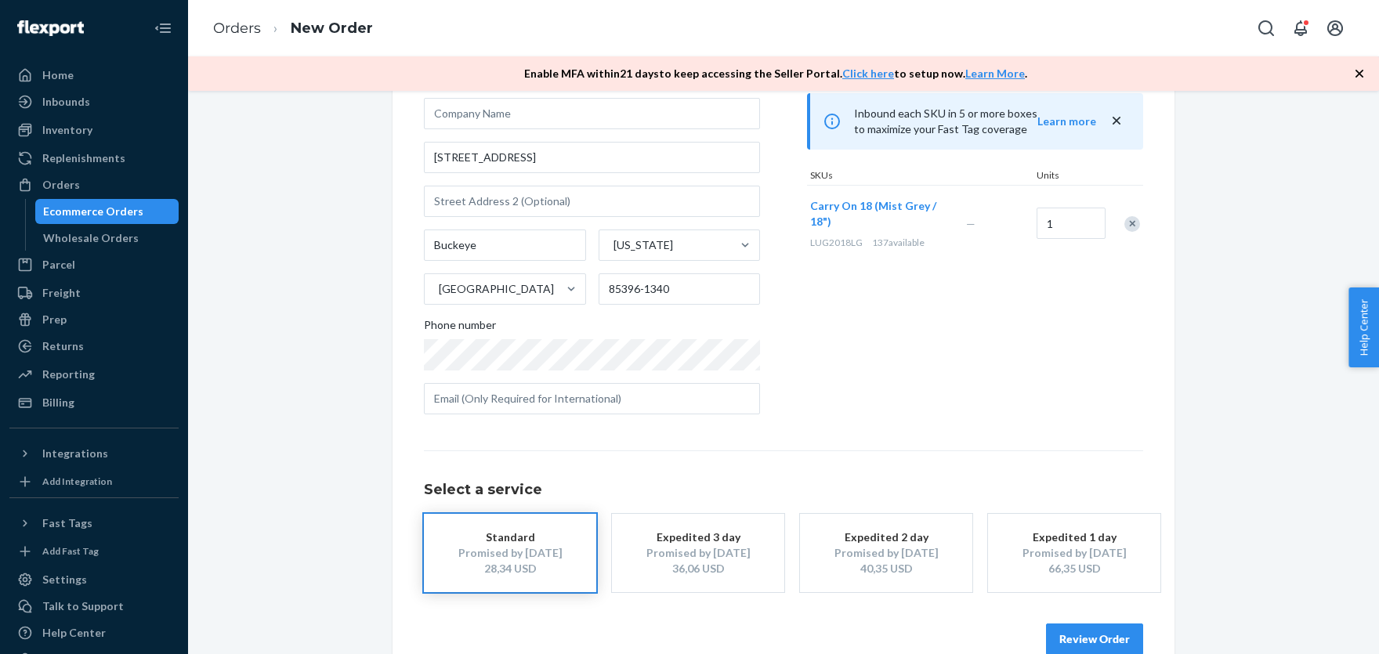
click at [1081, 640] on button "Review Order" at bounding box center [1094, 639] width 97 height 31
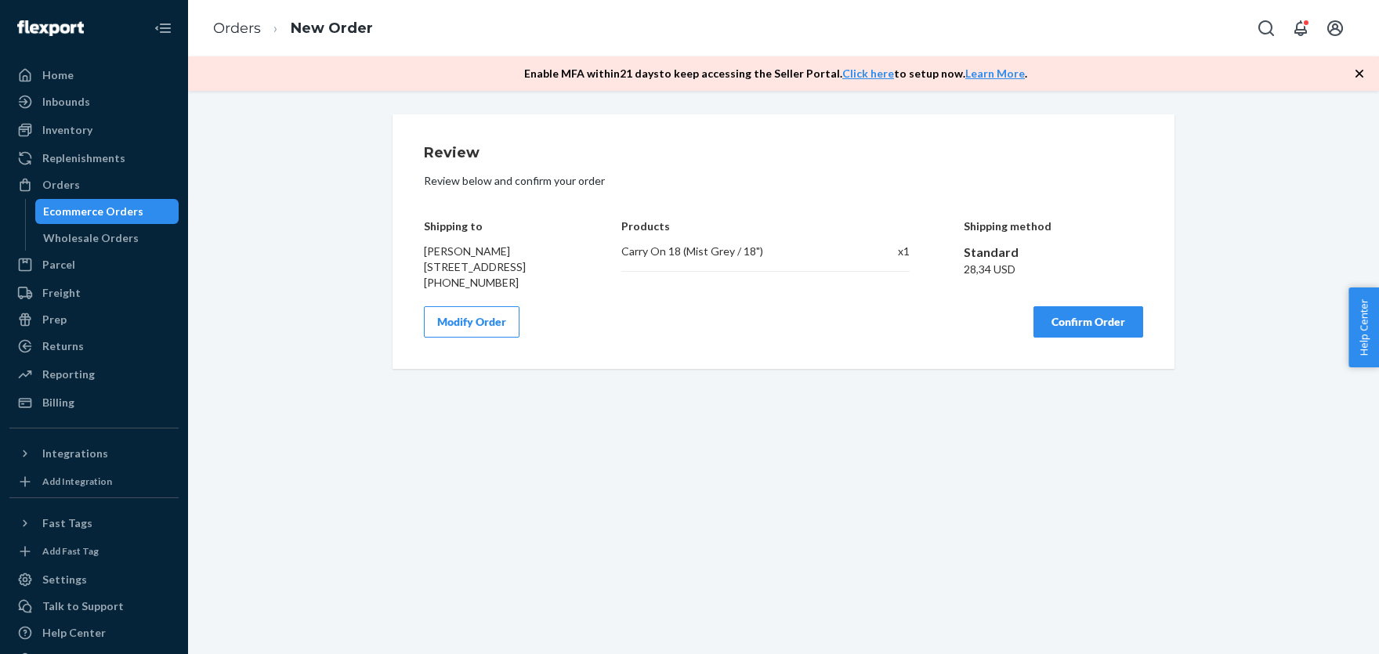
scroll to position [0, 0]
drag, startPoint x: 961, startPoint y: 269, endPoint x: 992, endPoint y: 273, distance: 30.9
click at [992, 273] on div "Shipping to Megan Owsiak 21333 W Hillcrest Blvd Buckeye, AZ 85396-1340 +1 (602)…" at bounding box center [783, 244] width 719 height 94
copy div "28,34"
click at [1102, 338] on button "Confirm Order" at bounding box center [1088, 321] width 110 height 31
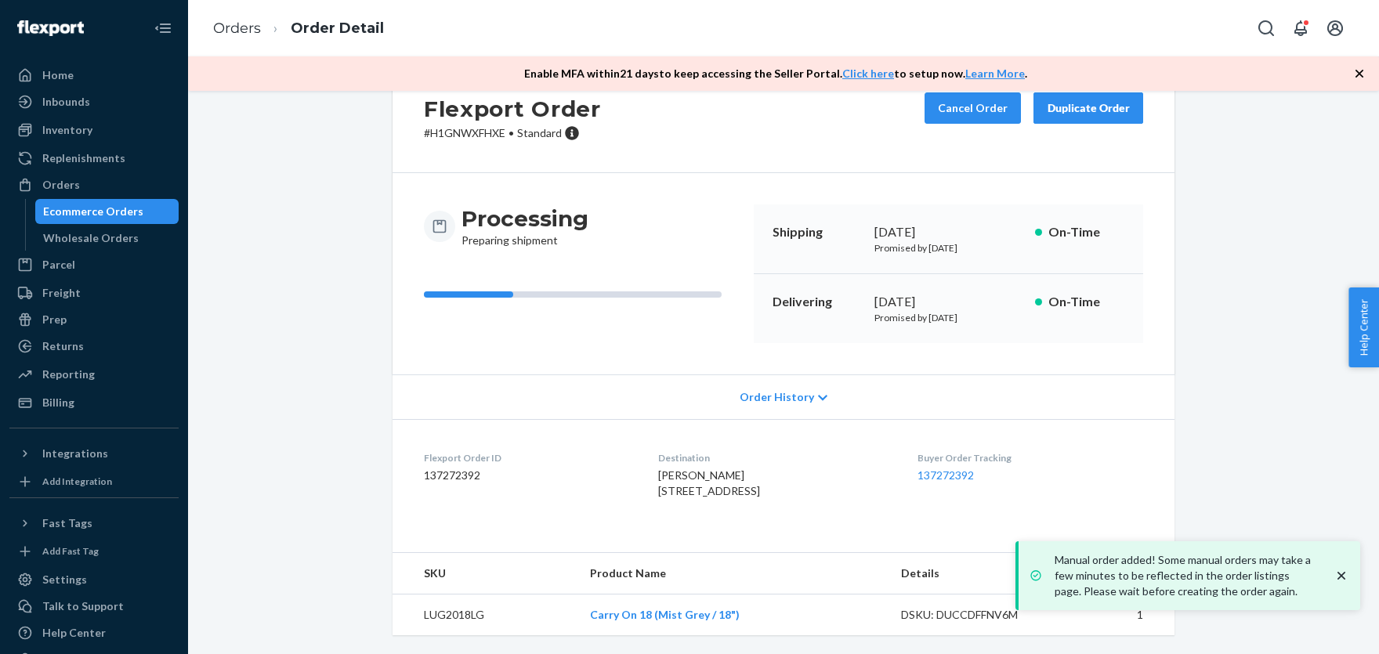
scroll to position [84, 0]
drag, startPoint x: 924, startPoint y: 452, endPoint x: 960, endPoint y: 434, distance: 40.3
click at [992, 452] on dl "Flexport Order ID 137272392 Destination Megan Owsiak 21333 W Hillcrest Blvd Buc…" at bounding box center [783, 477] width 782 height 117
copy link "137272392"
